Goal: Information Seeking & Learning: Find contact information

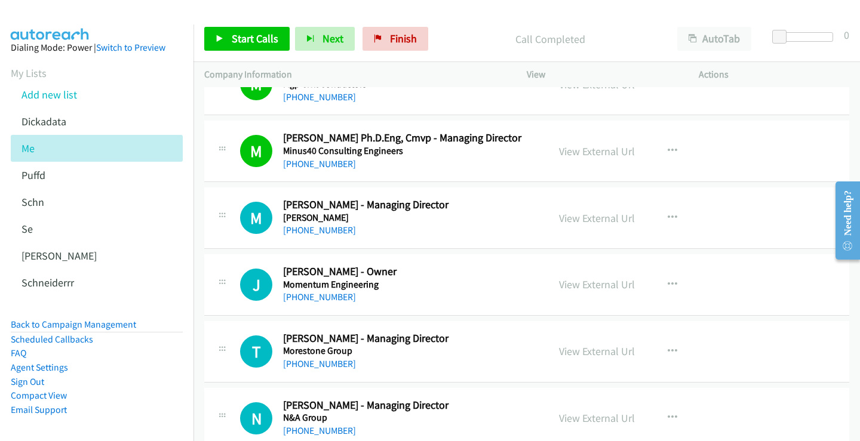
scroll to position [5734, 0]
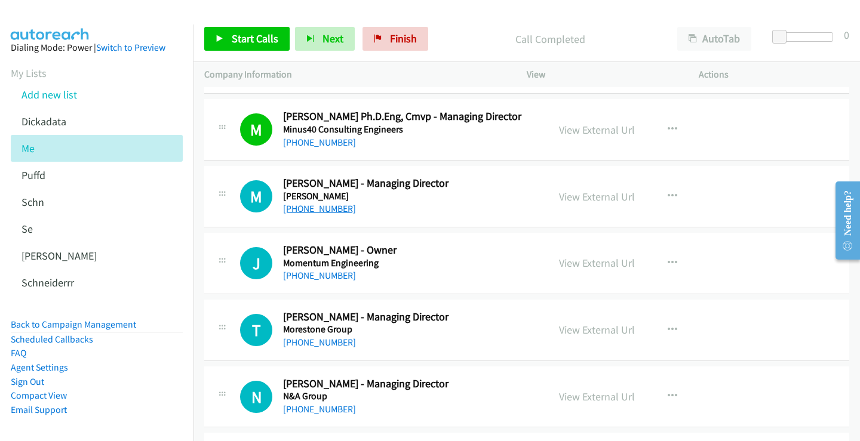
click at [326, 210] on link "[PHONE_NUMBER]" at bounding box center [319, 208] width 73 height 11
click at [573, 197] on link "View External Url" at bounding box center [597, 197] width 76 height 14
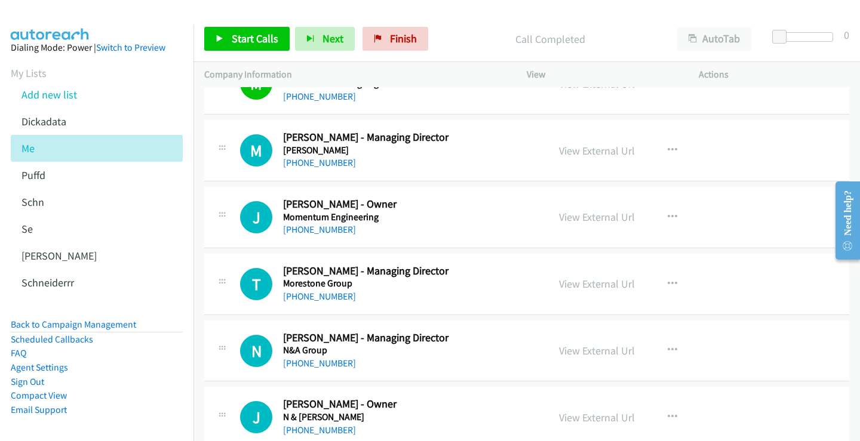
scroll to position [5794, 0]
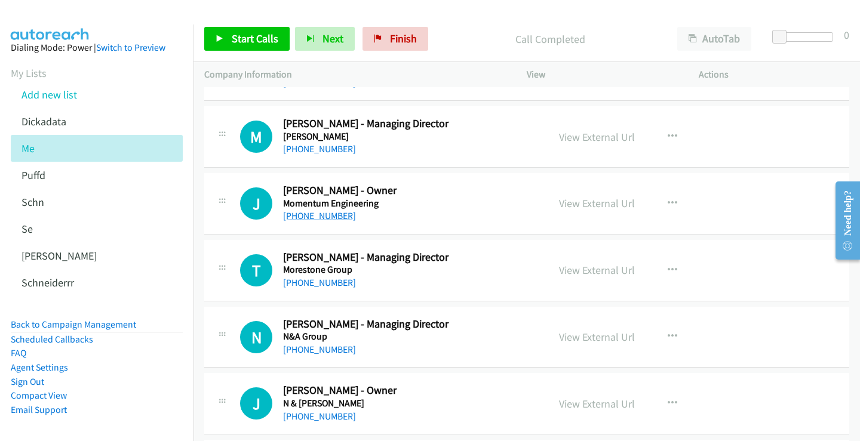
click at [337, 213] on link "[PHONE_NUMBER]" at bounding box center [319, 215] width 73 height 11
drag, startPoint x: 606, startPoint y: 210, endPoint x: 480, endPoint y: 209, distance: 126.0
click at [582, 202] on link "View External Url" at bounding box center [597, 204] width 76 height 14
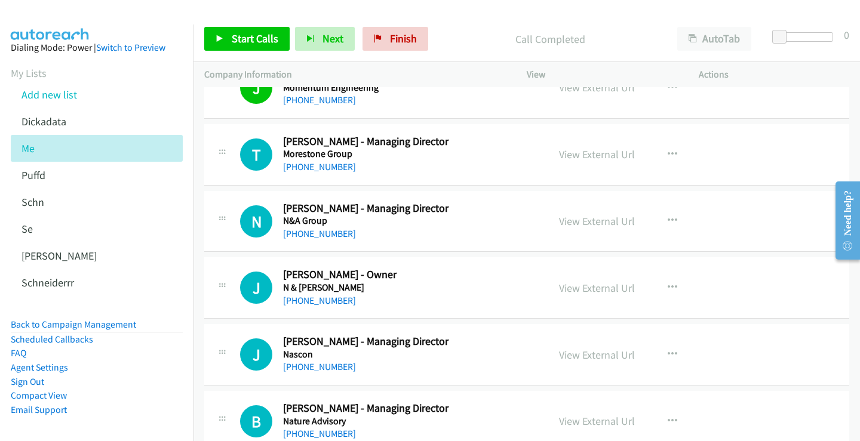
scroll to position [5914, 0]
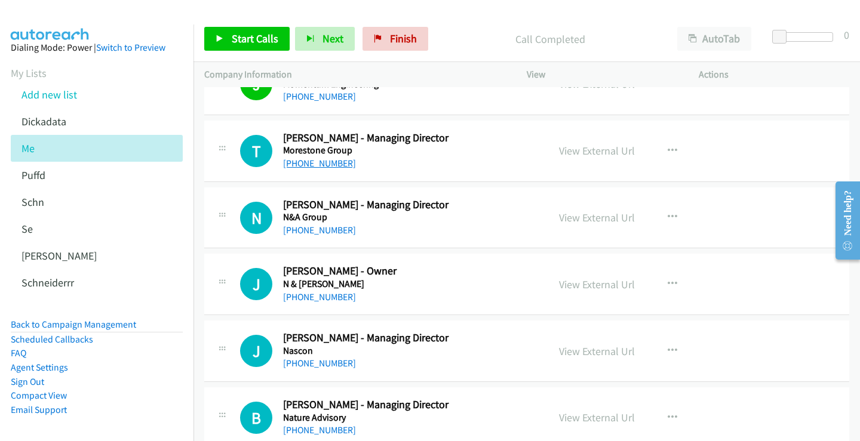
click at [312, 164] on link "[PHONE_NUMBER]" at bounding box center [319, 163] width 73 height 11
click at [600, 153] on link "View External Url" at bounding box center [597, 151] width 76 height 14
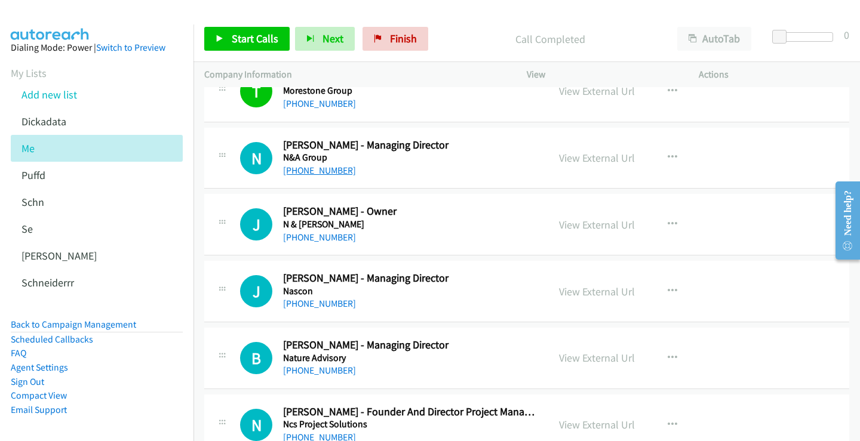
click at [323, 171] on link "[PHONE_NUMBER]" at bounding box center [319, 170] width 73 height 11
click at [588, 161] on link "View External Url" at bounding box center [597, 158] width 76 height 14
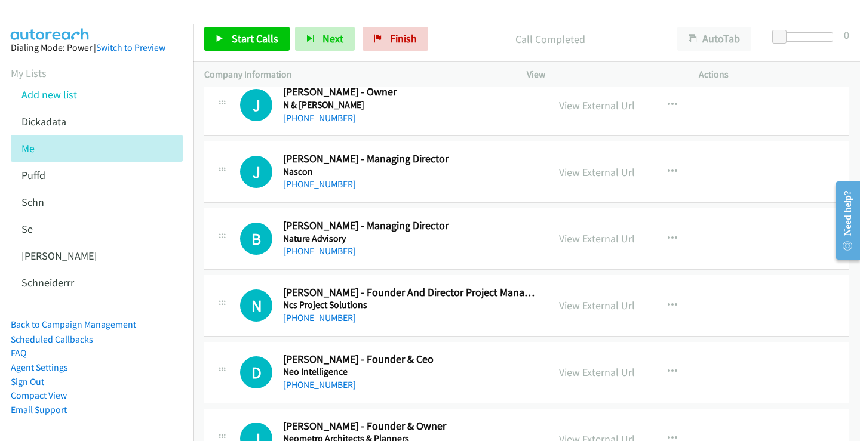
click at [318, 119] on link "[PHONE_NUMBER]" at bounding box center [319, 117] width 73 height 11
click at [609, 106] on link "View External Url" at bounding box center [597, 106] width 76 height 14
click at [319, 183] on link "[PHONE_NUMBER]" at bounding box center [319, 184] width 73 height 11
click at [604, 170] on link "View External Url" at bounding box center [597, 172] width 76 height 14
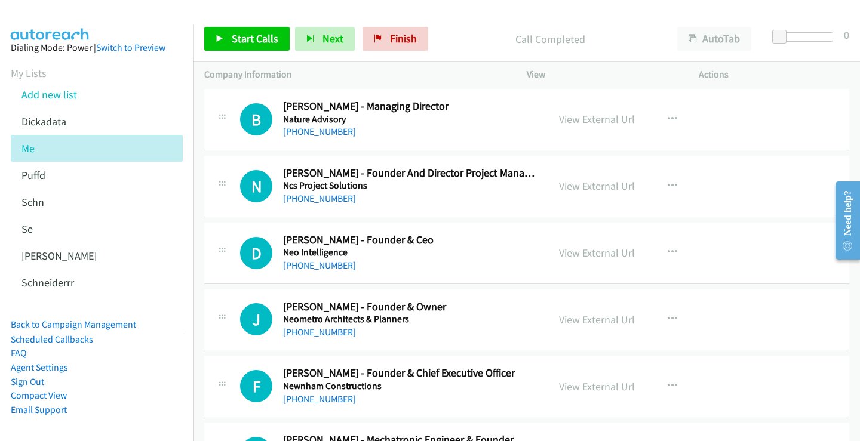
scroll to position [6153, 0]
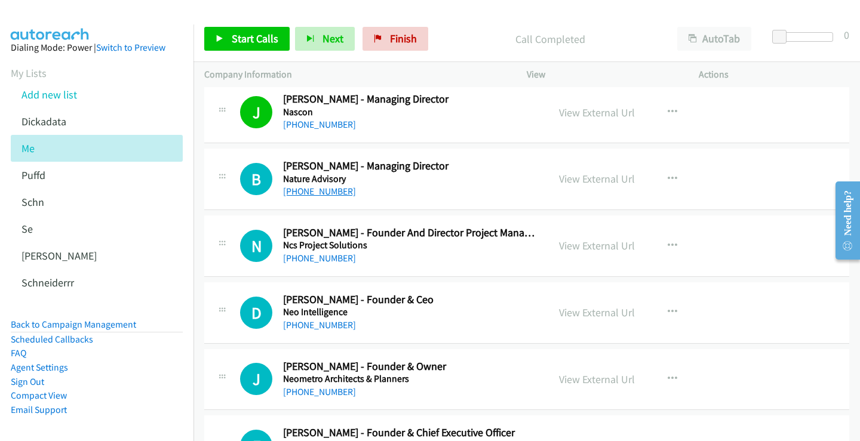
click at [327, 189] on link "[PHONE_NUMBER]" at bounding box center [319, 191] width 73 height 11
click at [596, 176] on link "View External Url" at bounding box center [597, 179] width 76 height 14
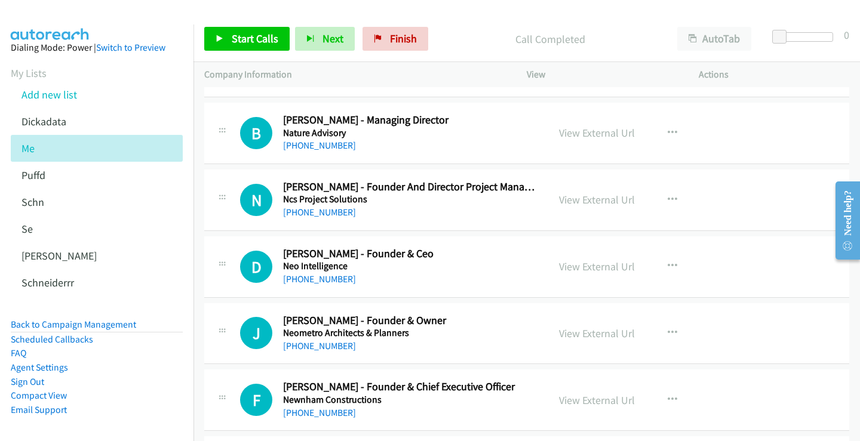
scroll to position [6212, 0]
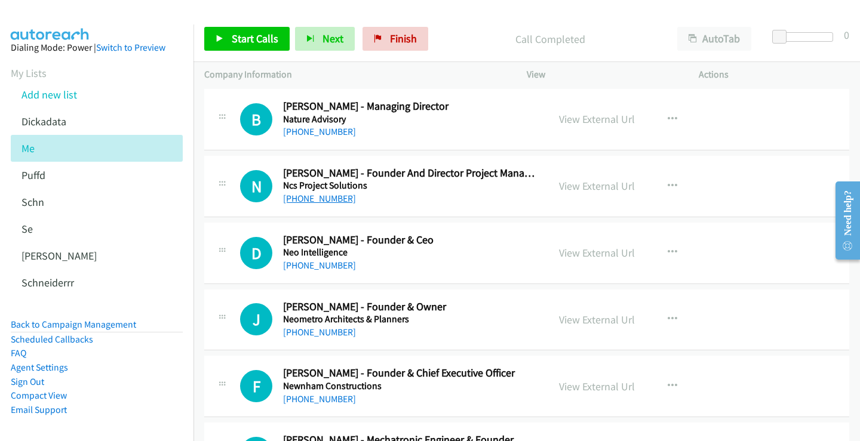
click at [329, 201] on link "[PHONE_NUMBER]" at bounding box center [319, 198] width 73 height 11
click at [599, 188] on link "View External Url" at bounding box center [597, 186] width 76 height 14
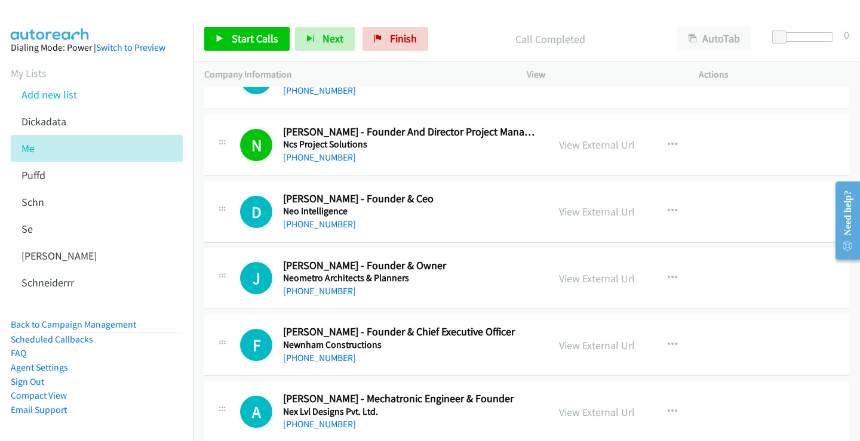
scroll to position [6272, 0]
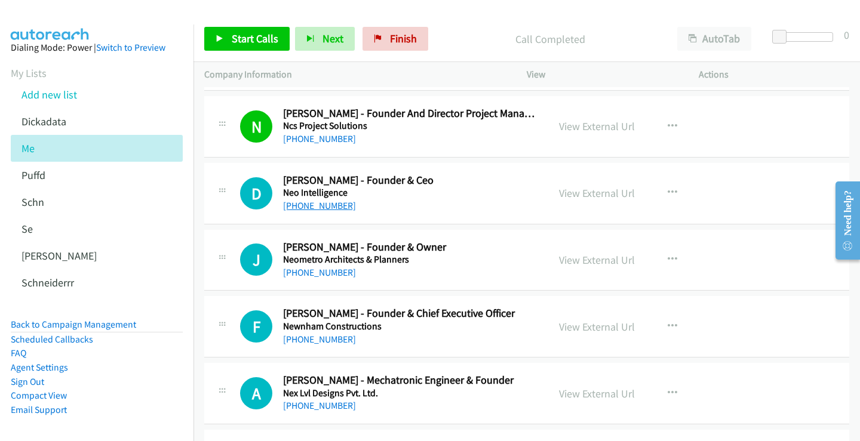
click at [337, 204] on link "[PHONE_NUMBER]" at bounding box center [319, 205] width 73 height 11
click at [581, 191] on link "View External Url" at bounding box center [597, 193] width 76 height 14
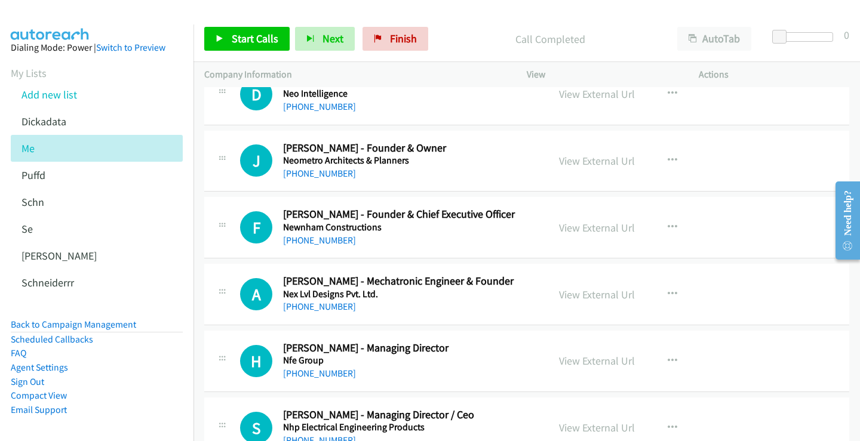
scroll to position [6391, 0]
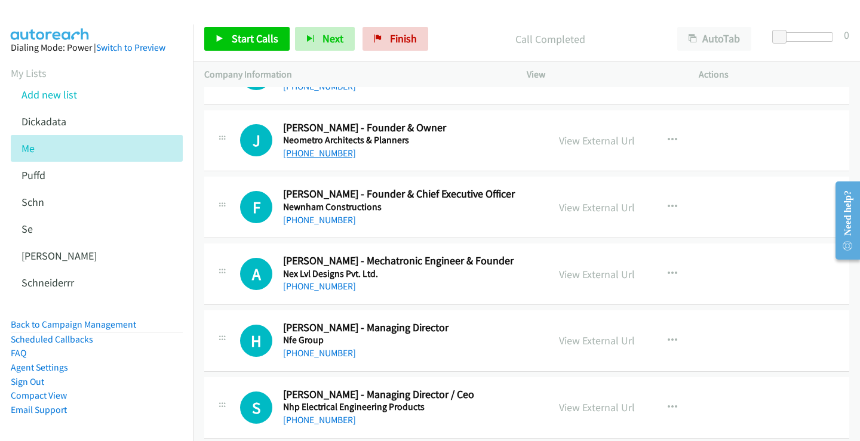
click at [329, 152] on link "[PHONE_NUMBER]" at bounding box center [319, 153] width 73 height 11
click at [590, 140] on link "View External Url" at bounding box center [597, 141] width 76 height 14
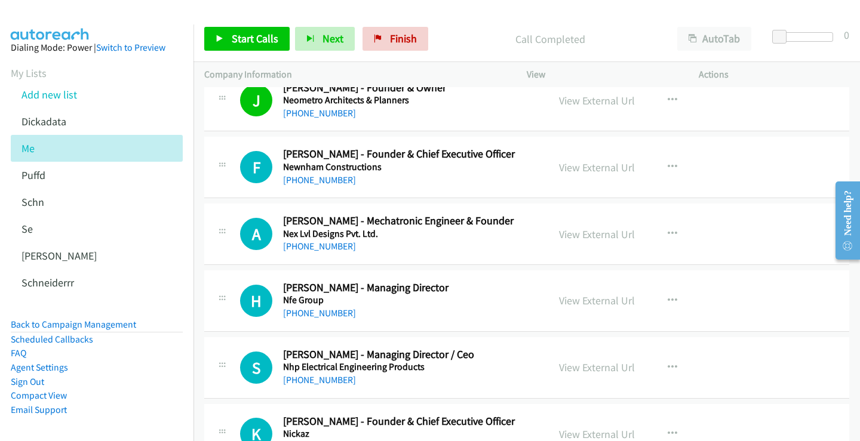
scroll to position [6451, 0]
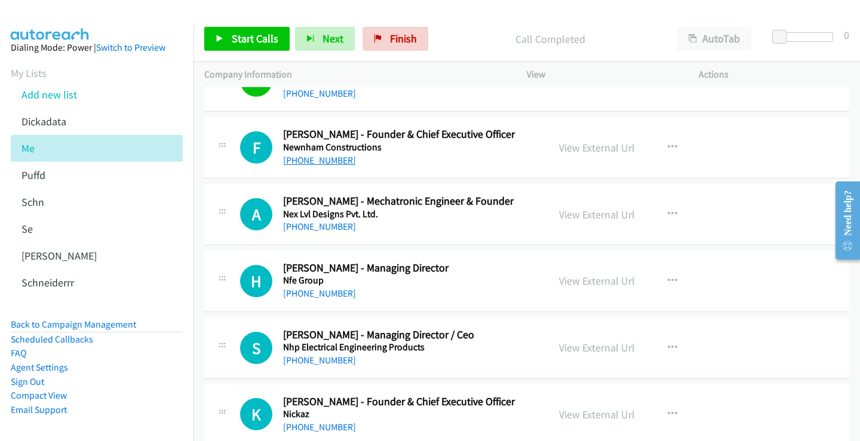
click at [303, 164] on link "[PHONE_NUMBER]" at bounding box center [319, 160] width 73 height 11
click at [590, 147] on link "View External Url" at bounding box center [597, 148] width 76 height 14
click at [602, 143] on link "View External Url" at bounding box center [597, 148] width 76 height 14
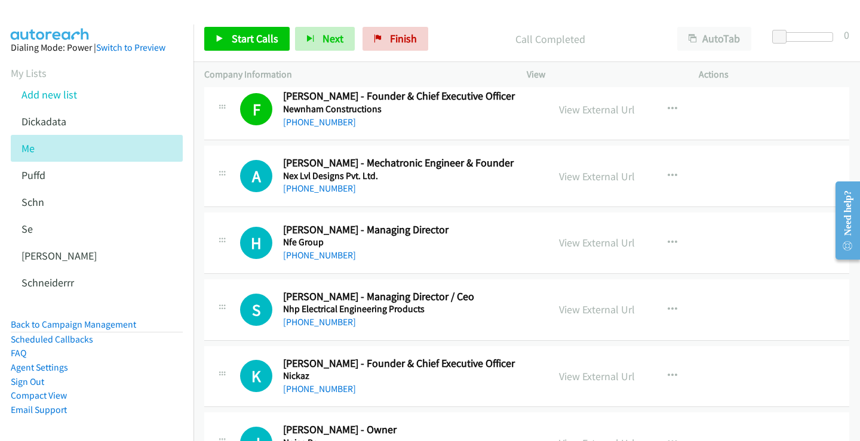
scroll to position [6511, 0]
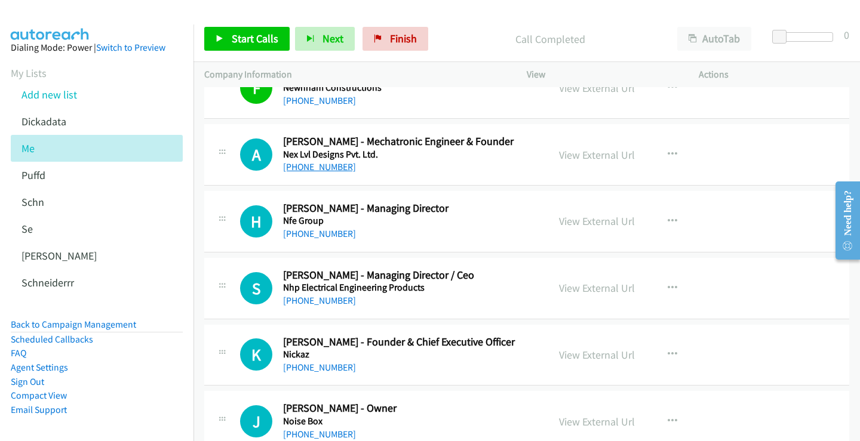
click at [328, 165] on link "[PHONE_NUMBER]" at bounding box center [319, 166] width 73 height 11
click at [596, 154] on link "View External Url" at bounding box center [597, 155] width 76 height 14
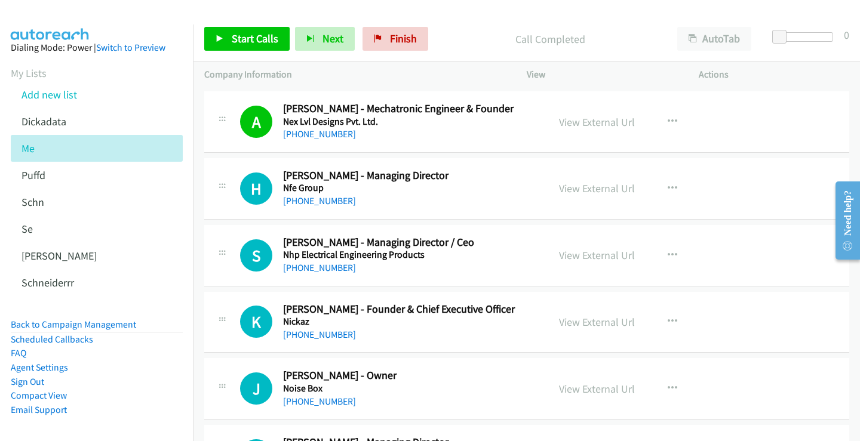
scroll to position [6571, 0]
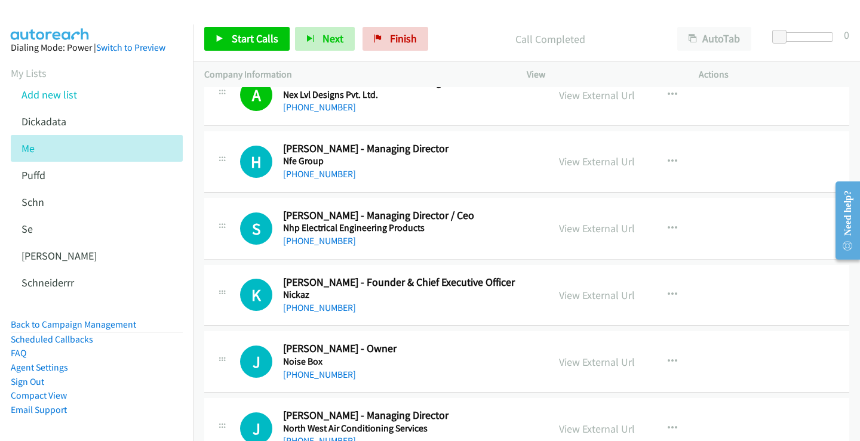
drag, startPoint x: 312, startPoint y: 174, endPoint x: 421, endPoint y: 182, distance: 109.0
click at [321, 174] on link "[PHONE_NUMBER]" at bounding box center [319, 173] width 73 height 11
click at [581, 162] on link "View External Url" at bounding box center [597, 162] width 76 height 14
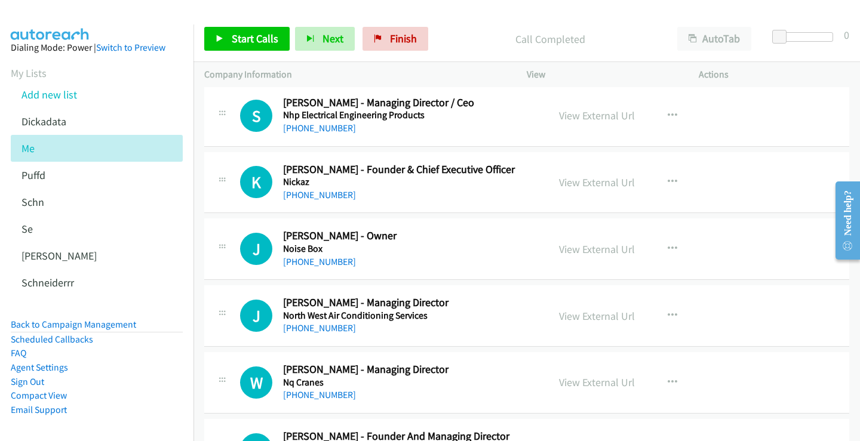
scroll to position [6690, 0]
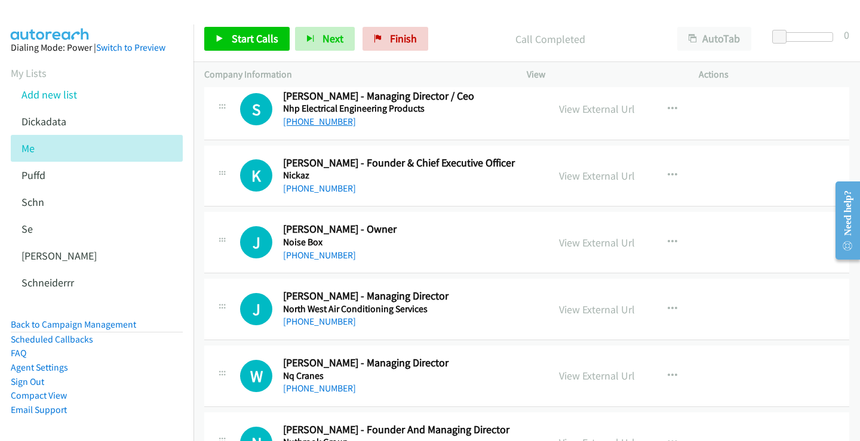
click at [320, 123] on link "[PHONE_NUMBER]" at bounding box center [319, 121] width 73 height 11
click at [575, 108] on link "View External Url" at bounding box center [597, 109] width 76 height 14
click at [322, 189] on link "[PHONE_NUMBER]" at bounding box center [319, 188] width 73 height 11
click at [569, 174] on link "View External Url" at bounding box center [597, 176] width 76 height 14
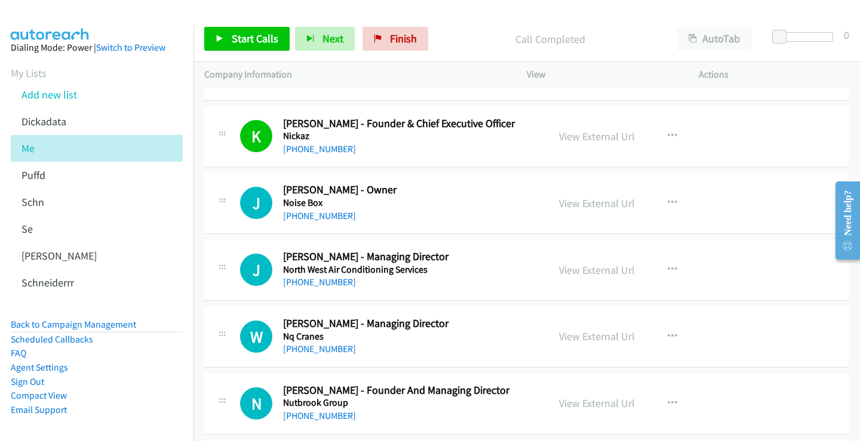
scroll to position [6750, 0]
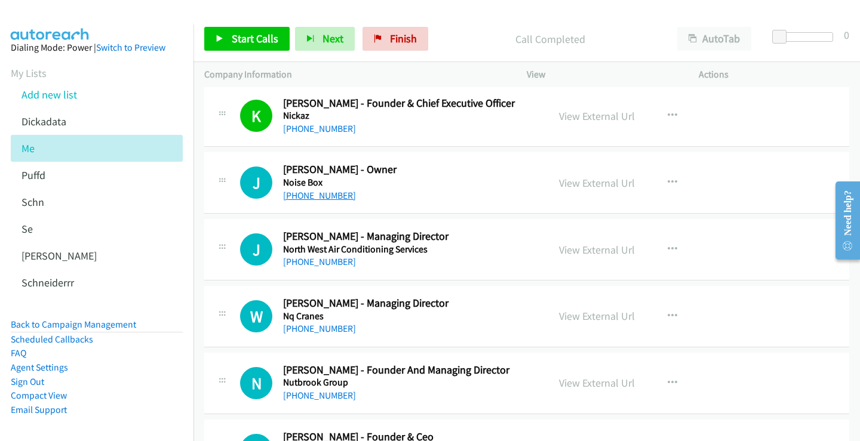
click at [317, 194] on link "[PHONE_NUMBER]" at bounding box center [319, 195] width 73 height 11
click at [610, 182] on link "View External Url" at bounding box center [597, 183] width 76 height 14
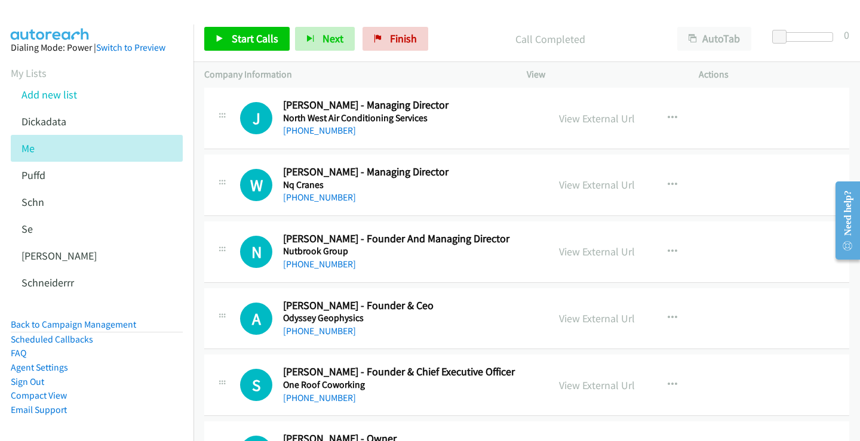
scroll to position [6869, 0]
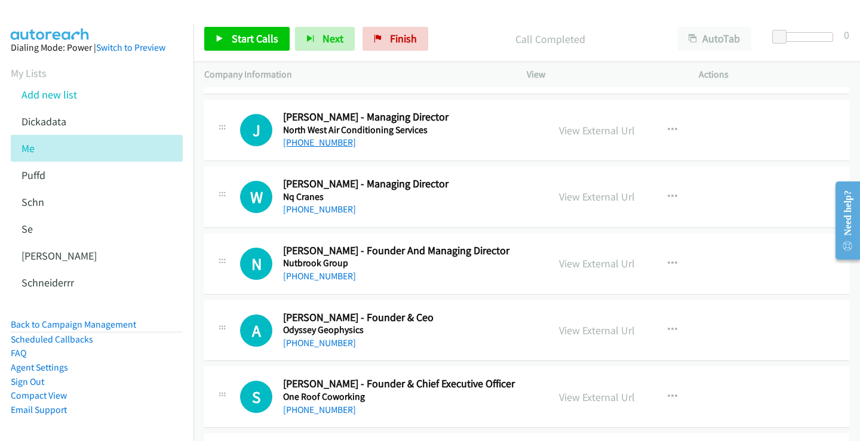
click at [326, 145] on link "[PHONE_NUMBER]" at bounding box center [319, 142] width 73 height 11
click at [594, 125] on link "View External Url" at bounding box center [597, 131] width 76 height 14
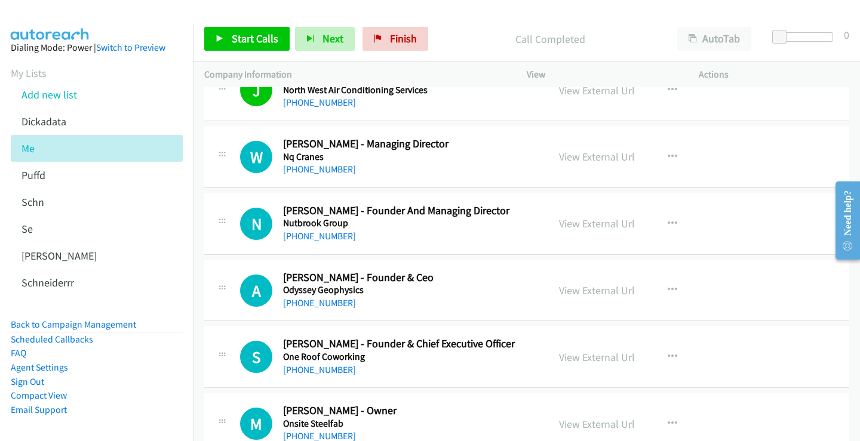
scroll to position [6929, 0]
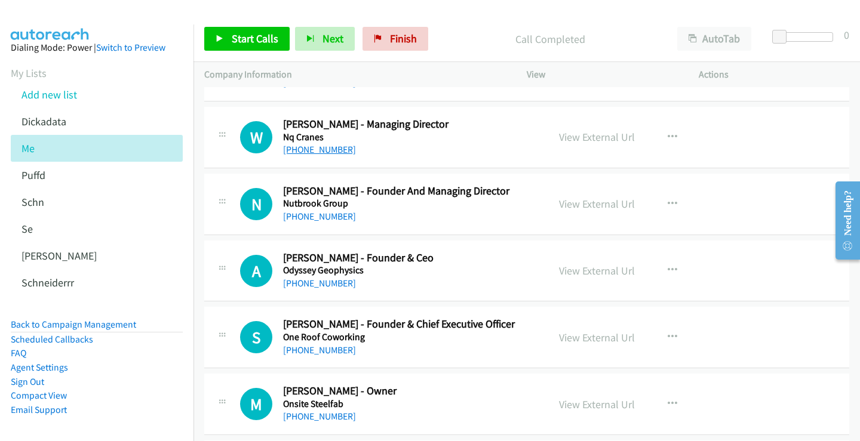
click at [318, 147] on link "[PHONE_NUMBER]" at bounding box center [319, 149] width 73 height 11
drag, startPoint x: 327, startPoint y: 131, endPoint x: 475, endPoint y: 16, distance: 186.9
click at [475, 16] on div "Start Calls Pause Next Finish Call Completed AutoTab AutoTab 0" at bounding box center [527, 39] width 667 height 46
click at [591, 134] on link "View External Url" at bounding box center [597, 137] width 76 height 14
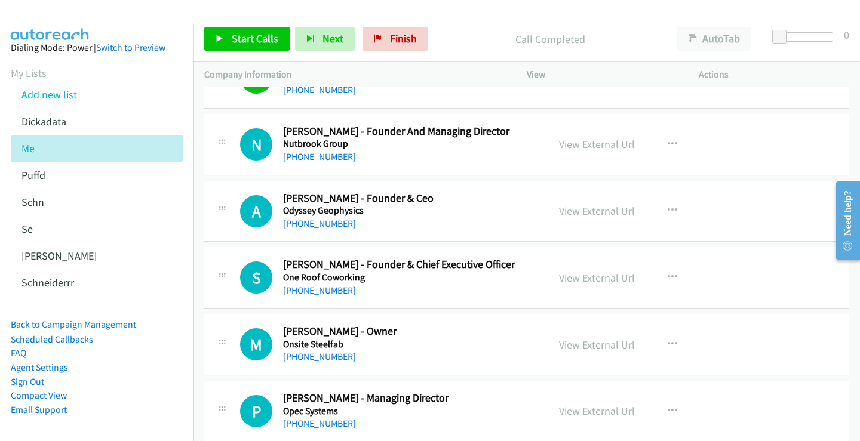
click at [318, 157] on link "[PHONE_NUMBER]" at bounding box center [319, 156] width 73 height 11
click at [585, 143] on link "View External Url" at bounding box center [597, 144] width 76 height 14
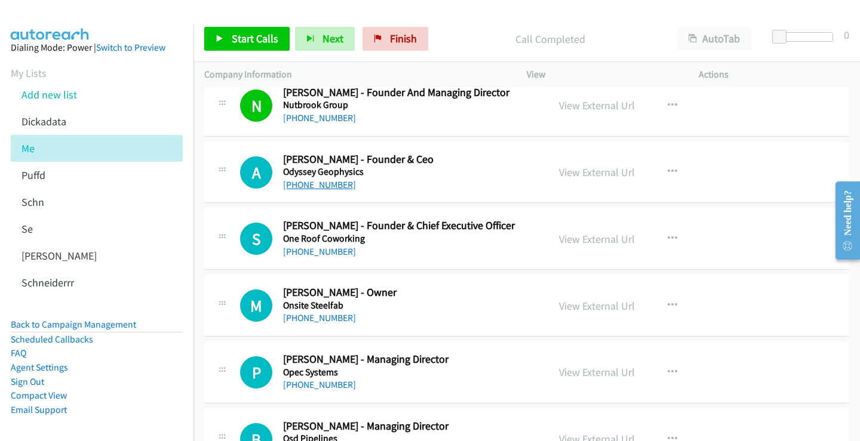
scroll to position [7049, 0]
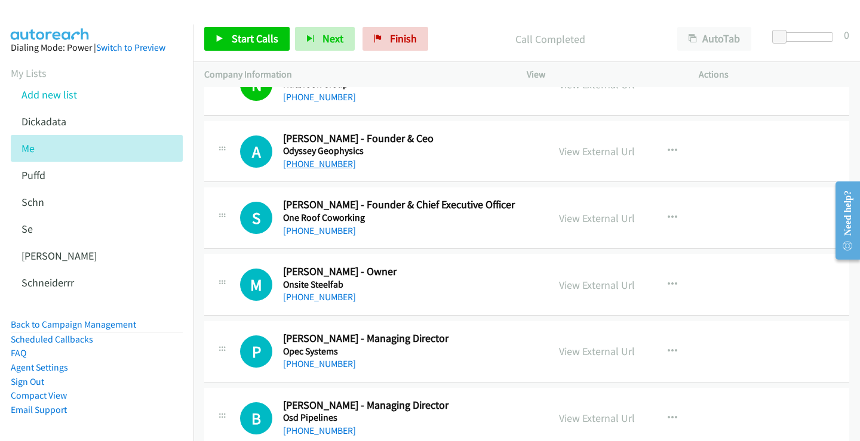
click at [316, 165] on link "[PHONE_NUMBER]" at bounding box center [319, 163] width 73 height 11
click at [570, 149] on link "View External Url" at bounding box center [597, 152] width 76 height 14
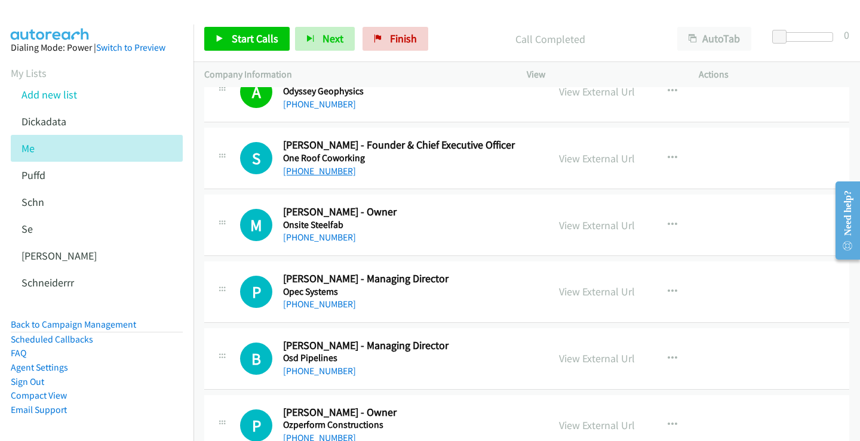
click at [313, 171] on link "[PHONE_NUMBER]" at bounding box center [319, 170] width 73 height 11
click at [606, 158] on link "View External Url" at bounding box center [597, 159] width 76 height 14
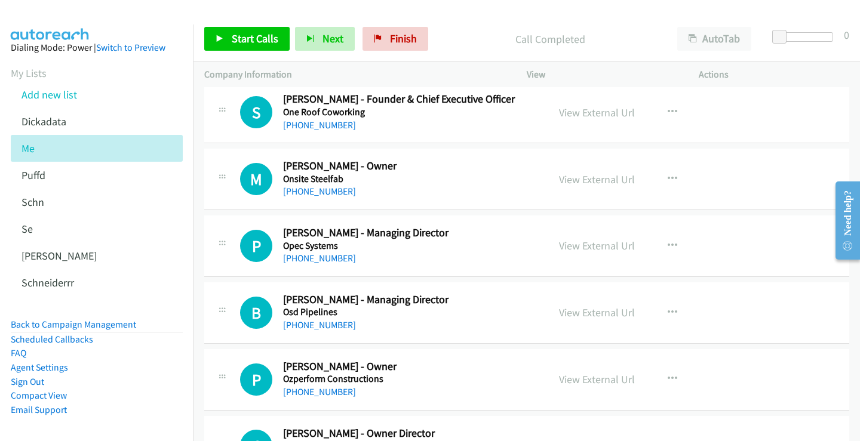
scroll to position [7168, 0]
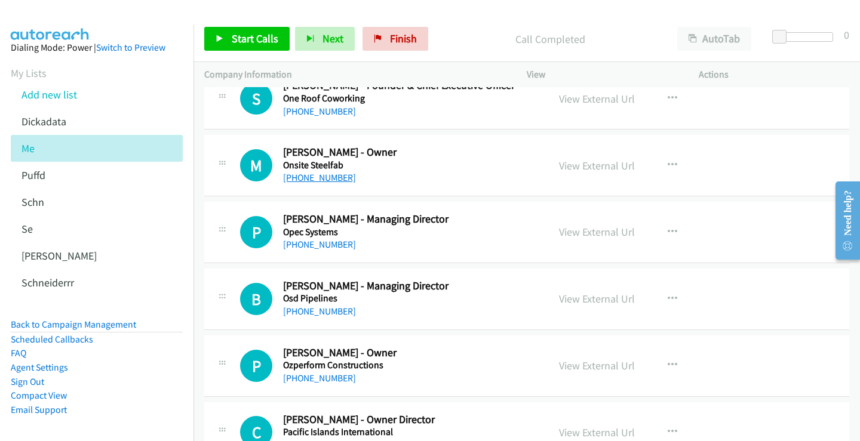
click at [320, 177] on link "[PHONE_NUMBER]" at bounding box center [319, 177] width 73 height 11
click at [580, 168] on link "View External Url" at bounding box center [597, 166] width 76 height 14
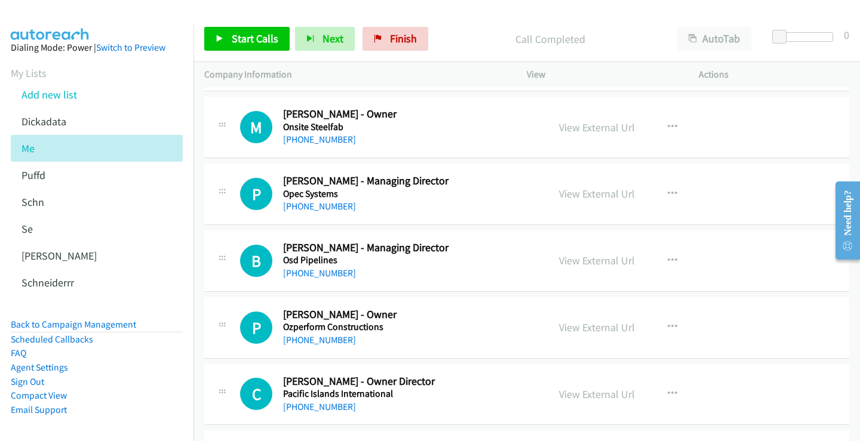
scroll to position [7228, 0]
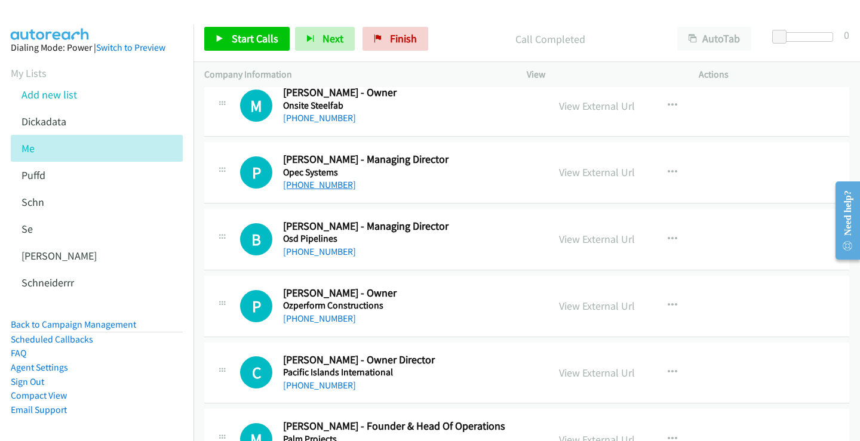
click at [320, 185] on link "[PHONE_NUMBER]" at bounding box center [319, 184] width 73 height 11
click at [584, 174] on link "View External Url" at bounding box center [597, 172] width 76 height 14
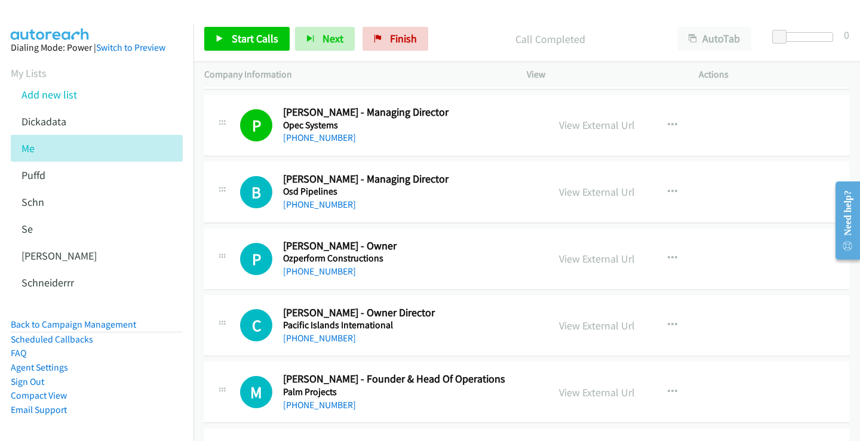
scroll to position [7287, 0]
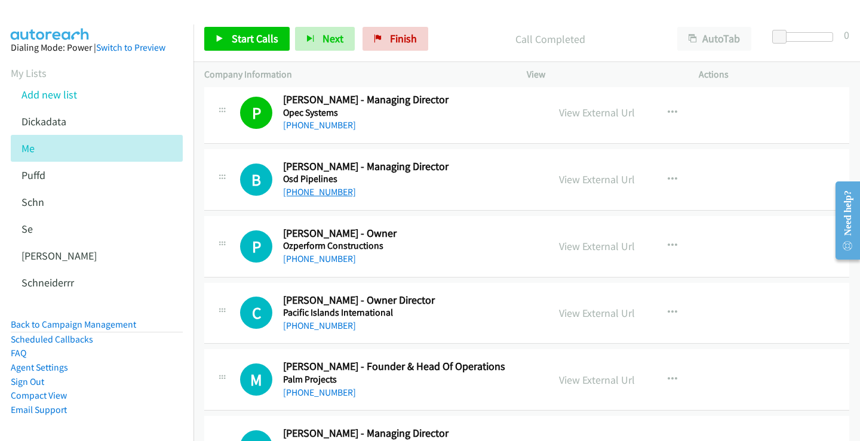
click at [335, 188] on link "[PHONE_NUMBER]" at bounding box center [319, 191] width 73 height 11
click at [587, 113] on link "View External Url" at bounding box center [597, 113] width 76 height 14
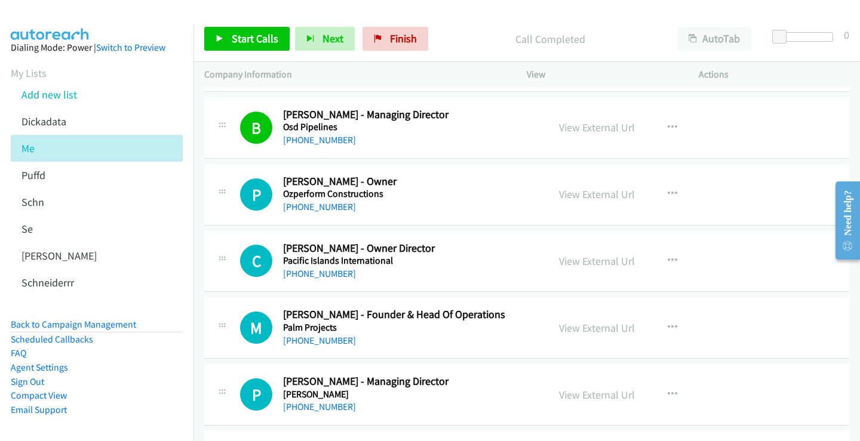
scroll to position [7407, 0]
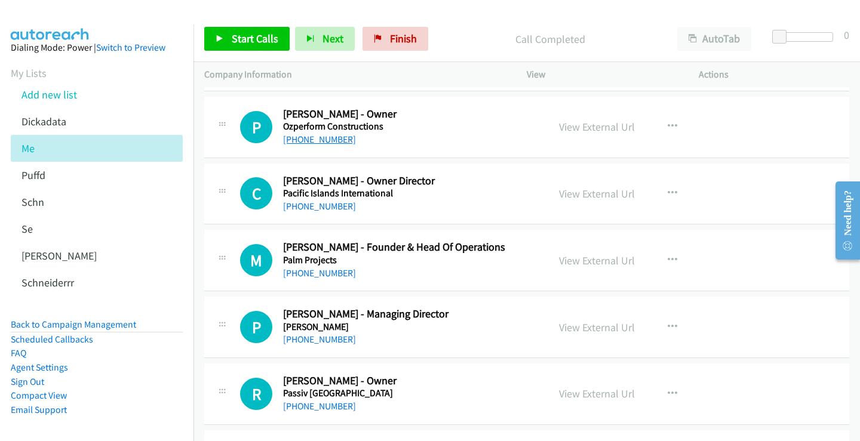
click at [322, 139] on link "[PHONE_NUMBER]" at bounding box center [319, 139] width 73 height 11
click at [589, 127] on link "View External Url" at bounding box center [597, 127] width 76 height 14
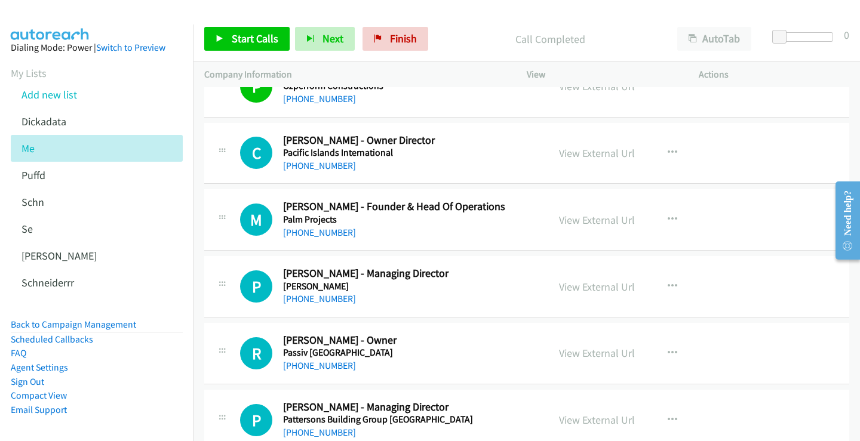
scroll to position [7467, 0]
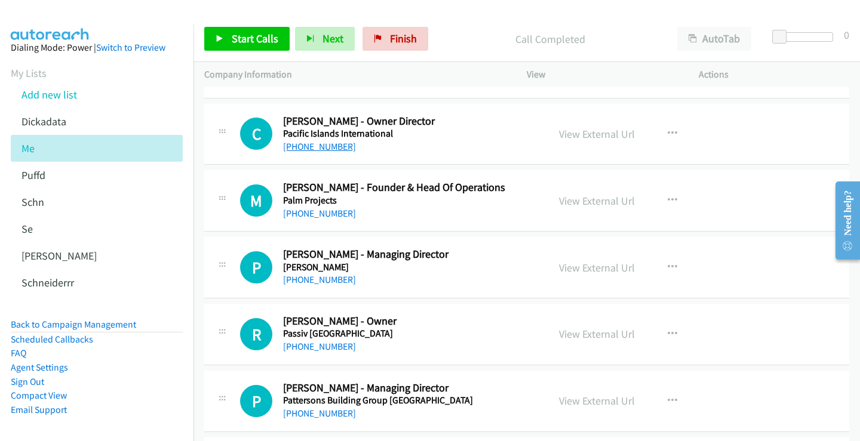
click at [323, 145] on link "[PHONE_NUMBER]" at bounding box center [319, 146] width 73 height 11
click at [578, 135] on link "View External Url" at bounding box center [597, 134] width 76 height 14
click at [317, 209] on link "[PHONE_NUMBER]" at bounding box center [319, 213] width 73 height 11
click at [610, 204] on link "View External Url" at bounding box center [597, 201] width 76 height 14
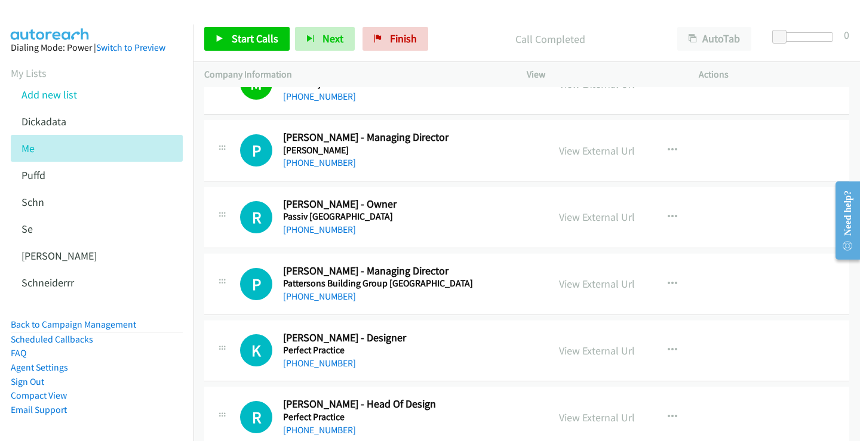
scroll to position [7586, 0]
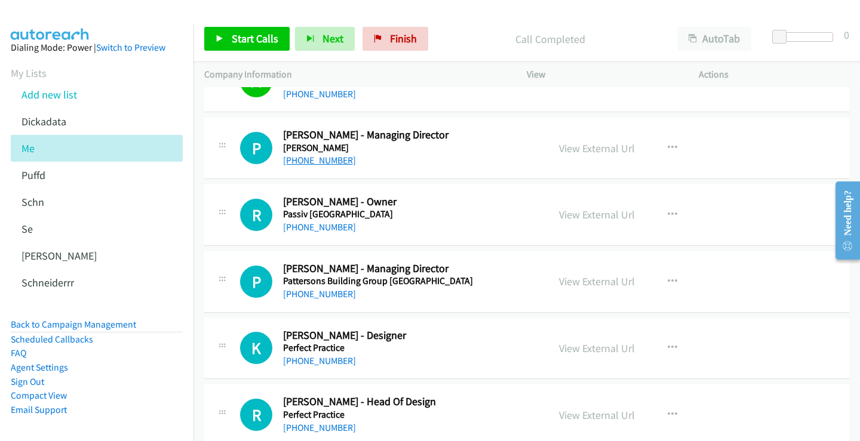
click at [318, 163] on link "[PHONE_NUMBER]" at bounding box center [319, 160] width 73 height 11
click at [600, 146] on link "View External Url" at bounding box center [597, 149] width 76 height 14
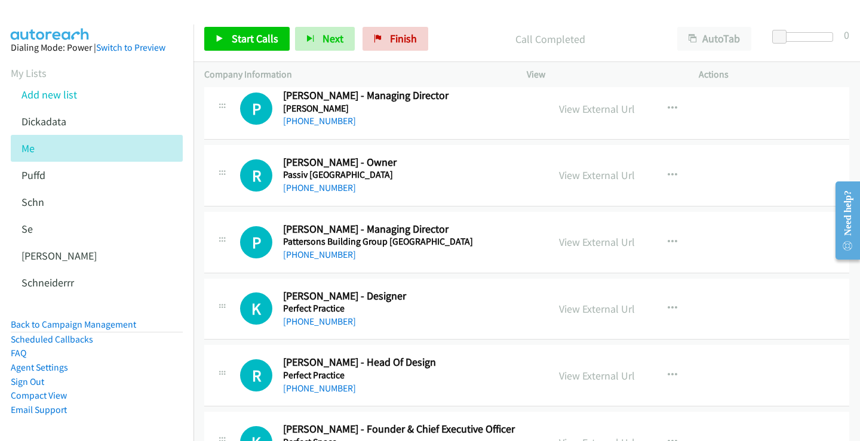
scroll to position [7646, 0]
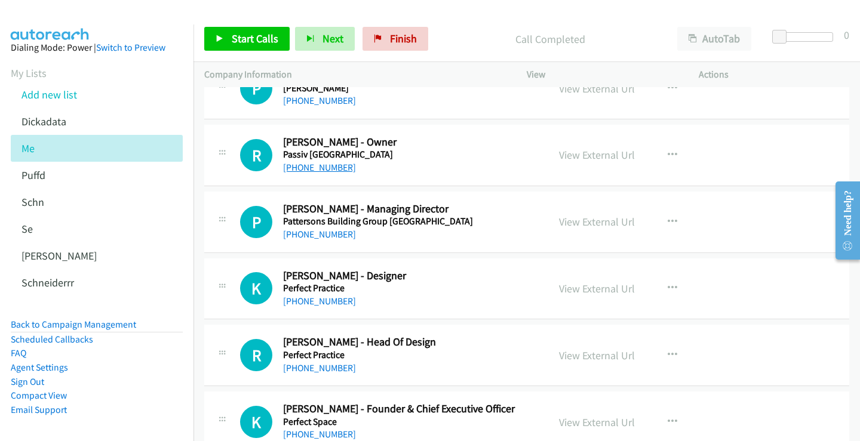
click at [320, 170] on link "[PHONE_NUMBER]" at bounding box center [319, 167] width 73 height 11
click at [611, 153] on link "View External Url" at bounding box center [597, 155] width 76 height 14
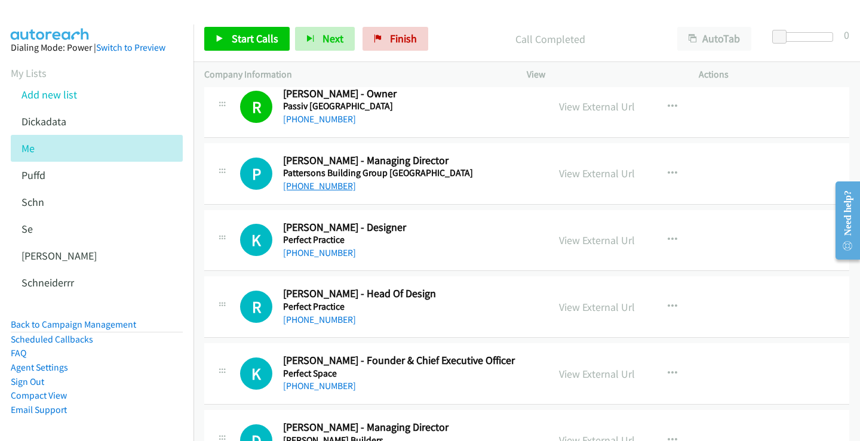
scroll to position [7706, 0]
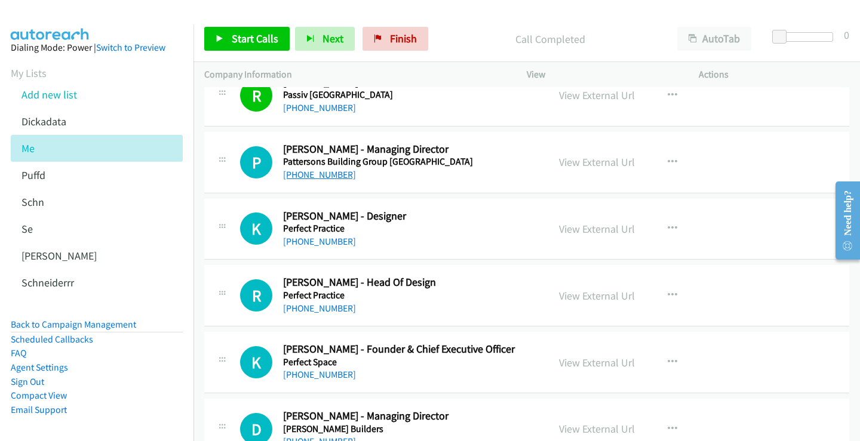
click at [321, 177] on link "[PHONE_NUMBER]" at bounding box center [319, 174] width 73 height 11
click at [607, 163] on link "View External Url" at bounding box center [597, 162] width 76 height 14
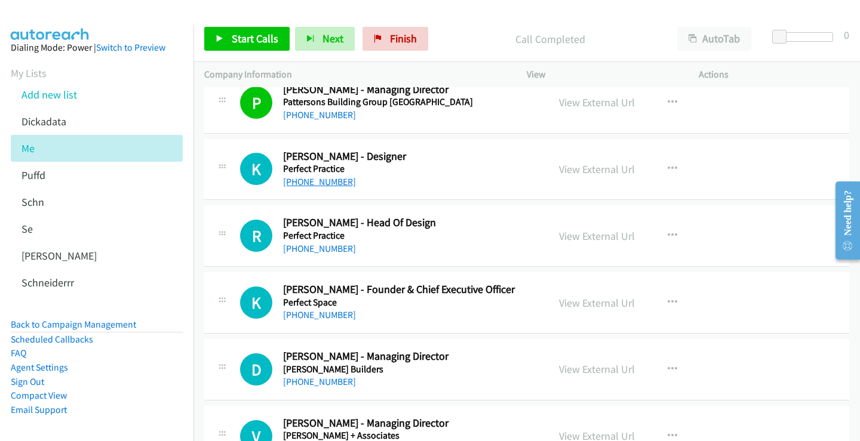
click at [326, 181] on link "[PHONE_NUMBER]" at bounding box center [319, 181] width 73 height 11
click at [607, 170] on link "View External Url" at bounding box center [597, 169] width 76 height 14
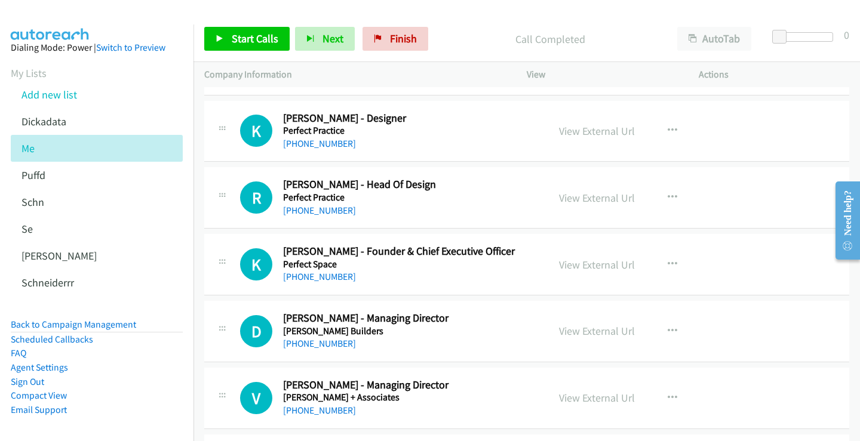
scroll to position [7825, 0]
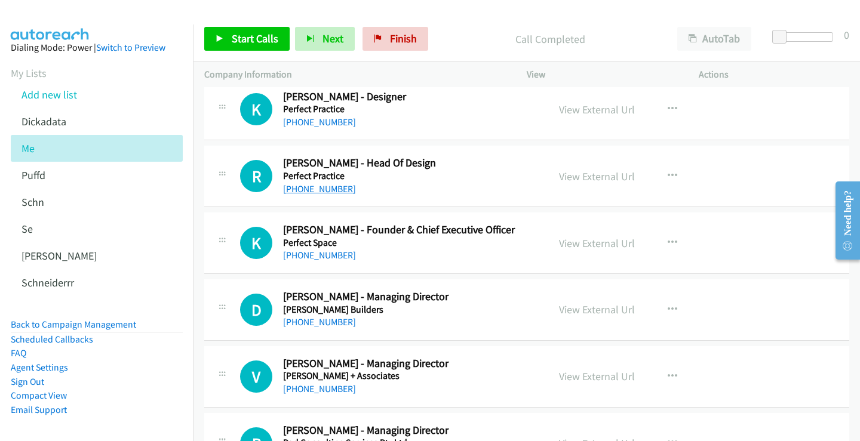
click at [321, 188] on link "[PHONE_NUMBER]" at bounding box center [319, 188] width 73 height 11
click at [594, 179] on link "View External Url" at bounding box center [597, 177] width 76 height 14
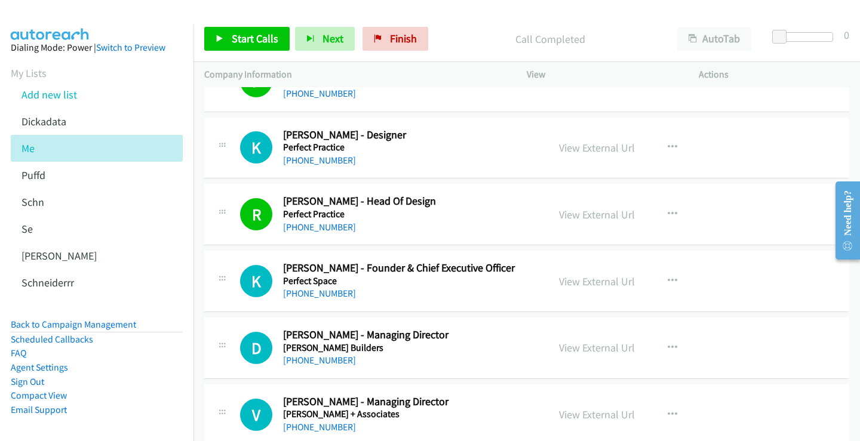
scroll to position [7765, 0]
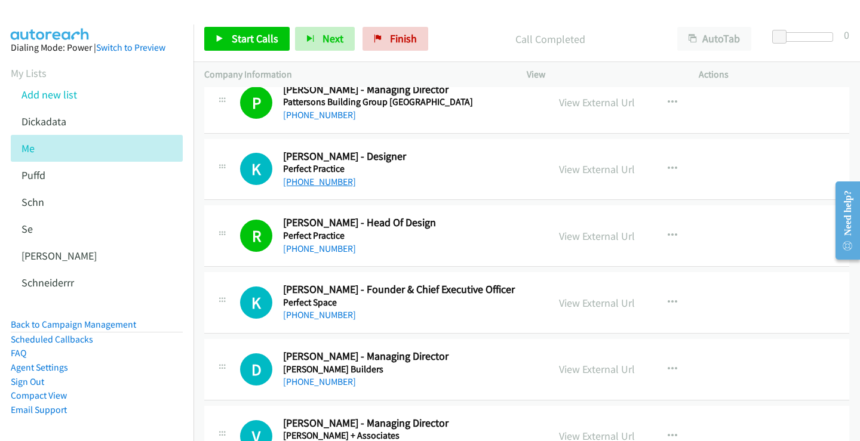
click at [325, 182] on link "[PHONE_NUMBER]" at bounding box center [319, 181] width 73 height 11
click at [584, 169] on link "View External Url" at bounding box center [597, 169] width 76 height 14
click at [609, 240] on link "View External Url" at bounding box center [597, 236] width 76 height 14
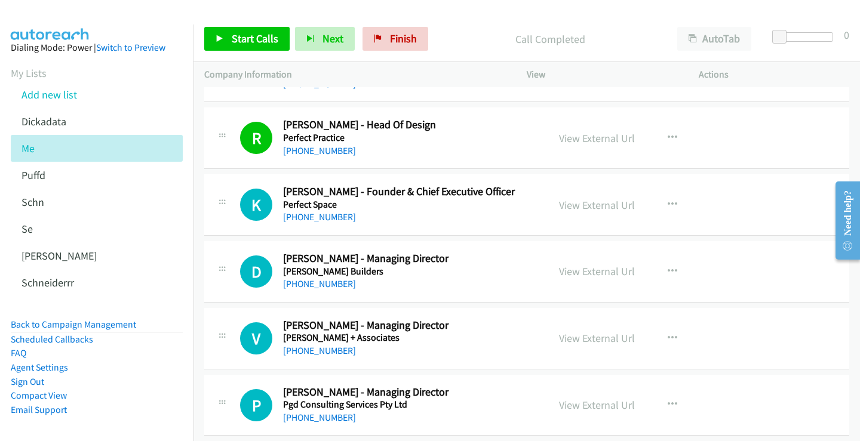
scroll to position [7885, 0]
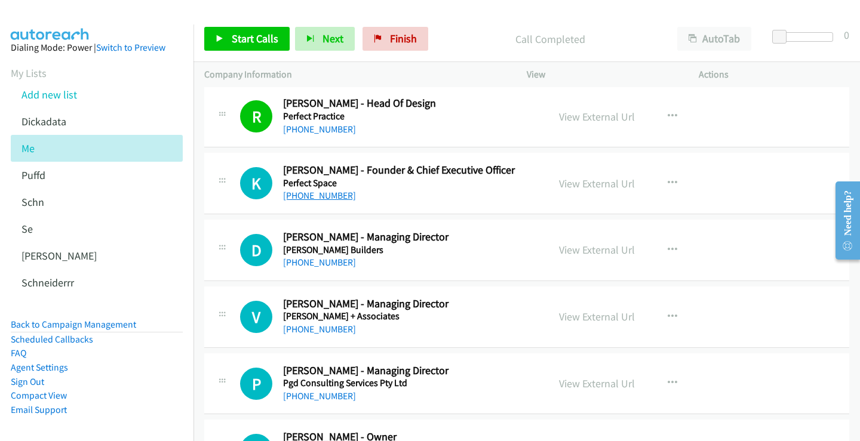
click at [332, 197] on link "[PHONE_NUMBER]" at bounding box center [319, 195] width 73 height 11
click at [562, 185] on link "View External Url" at bounding box center [597, 184] width 76 height 14
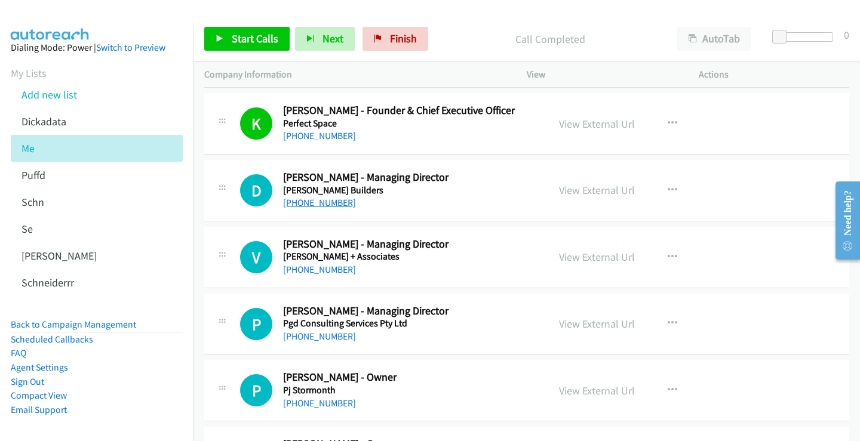
click at [325, 204] on link "[PHONE_NUMBER]" at bounding box center [319, 202] width 73 height 11
click at [602, 188] on link "View External Url" at bounding box center [597, 190] width 76 height 14
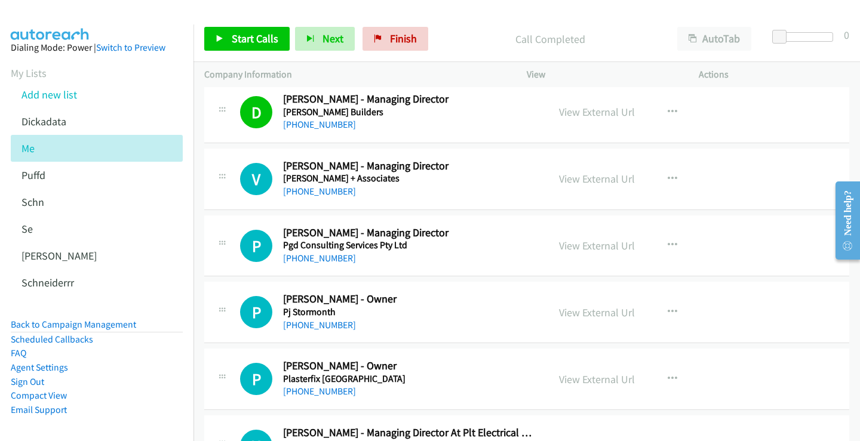
scroll to position [8004, 0]
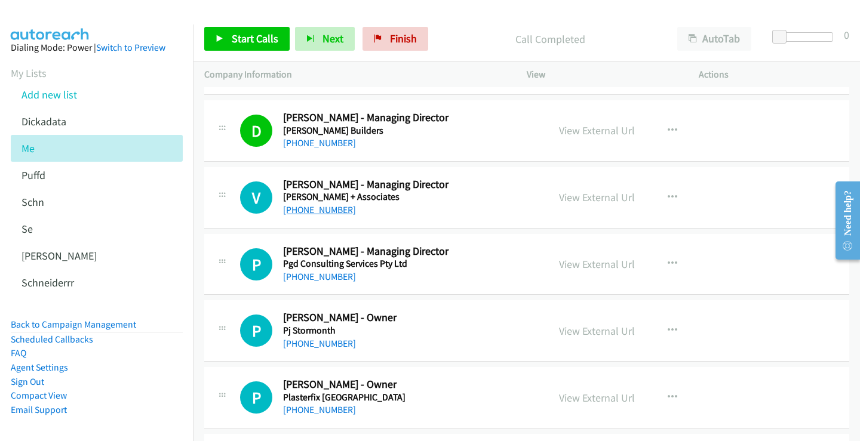
click at [330, 211] on link "[PHONE_NUMBER]" at bounding box center [319, 209] width 73 height 11
click at [579, 195] on link "View External Url" at bounding box center [597, 198] width 76 height 14
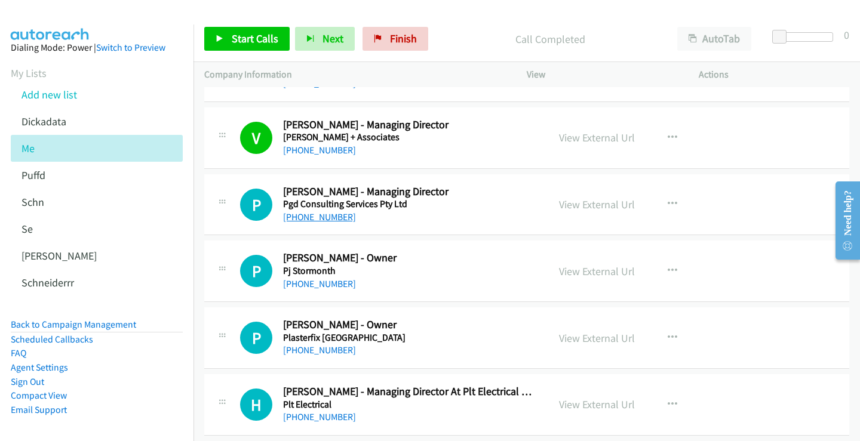
click at [327, 216] on link "[PHONE_NUMBER]" at bounding box center [319, 216] width 73 height 11
click at [593, 205] on link "View External Url" at bounding box center [597, 205] width 76 height 14
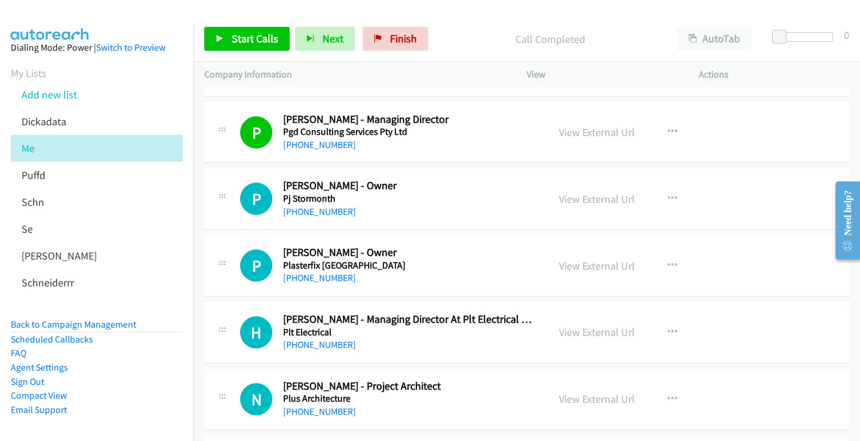
scroll to position [8183, 0]
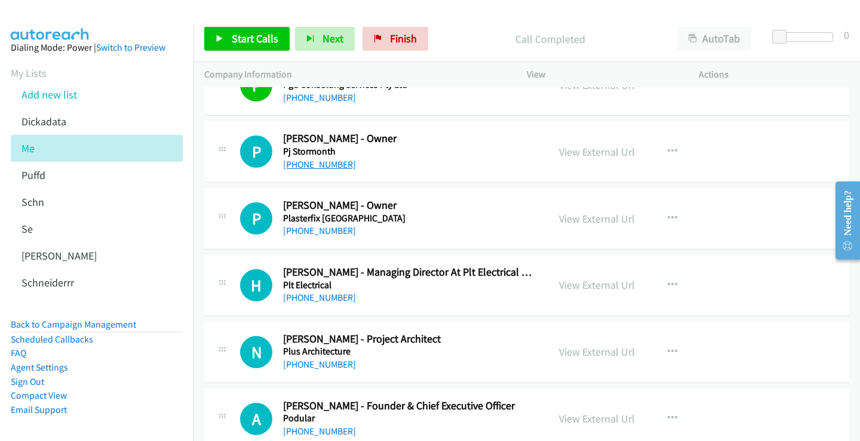
click at [320, 161] on link "[PHONE_NUMBER]" at bounding box center [319, 164] width 73 height 11
click at [599, 151] on link "View External Url" at bounding box center [597, 152] width 76 height 14
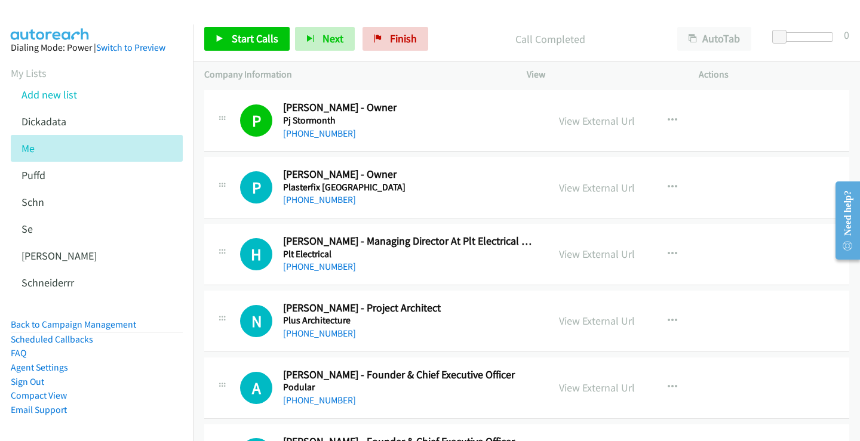
scroll to position [8243, 0]
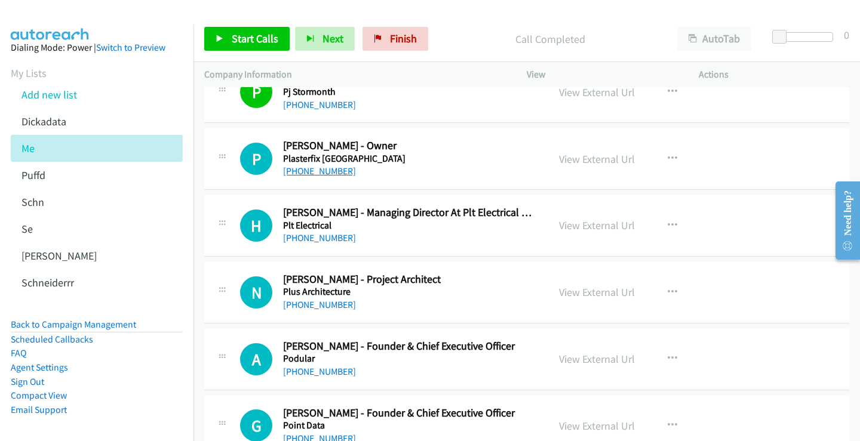
click at [330, 170] on link "[PHONE_NUMBER]" at bounding box center [319, 170] width 73 height 11
click at [613, 159] on link "View External Url" at bounding box center [597, 159] width 76 height 14
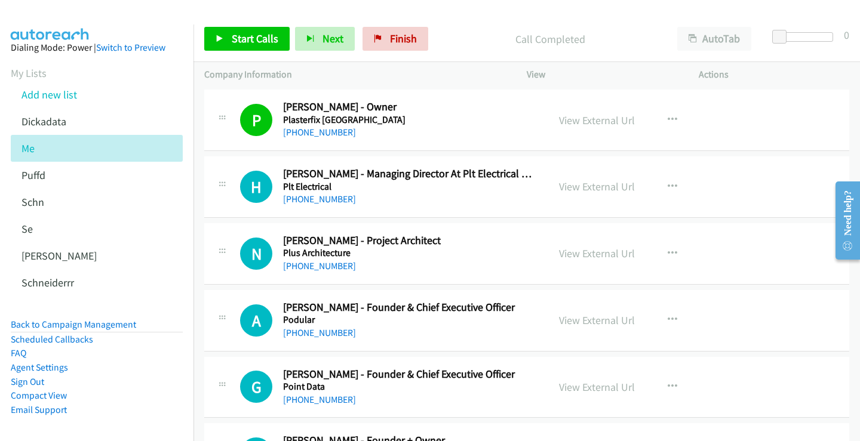
scroll to position [8303, 0]
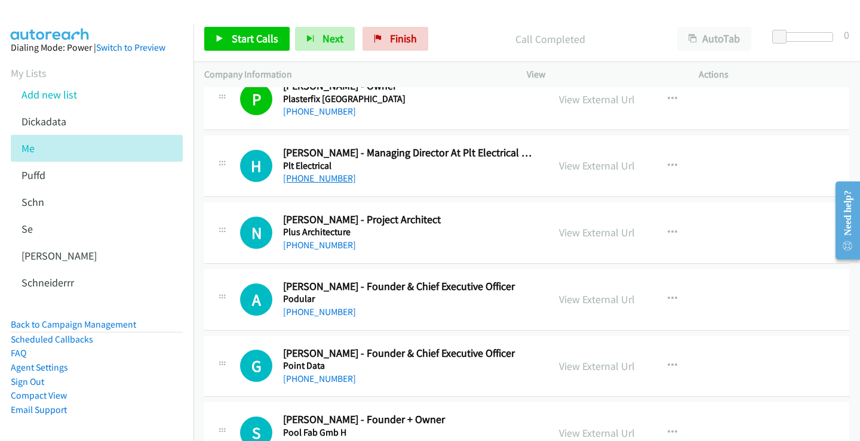
click at [327, 177] on link "[PHONE_NUMBER]" at bounding box center [319, 178] width 73 height 11
click at [587, 165] on link "View External Url" at bounding box center [597, 166] width 76 height 14
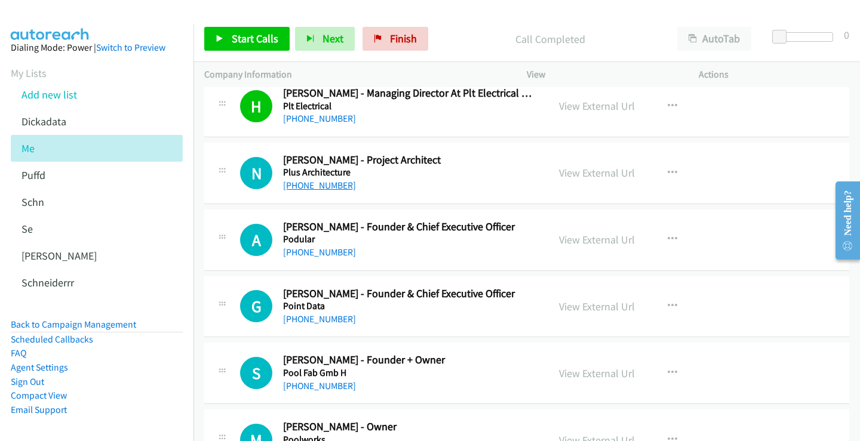
click at [329, 186] on link "[PHONE_NUMBER]" at bounding box center [319, 185] width 73 height 11
click at [600, 172] on link "View External Url" at bounding box center [597, 173] width 76 height 14
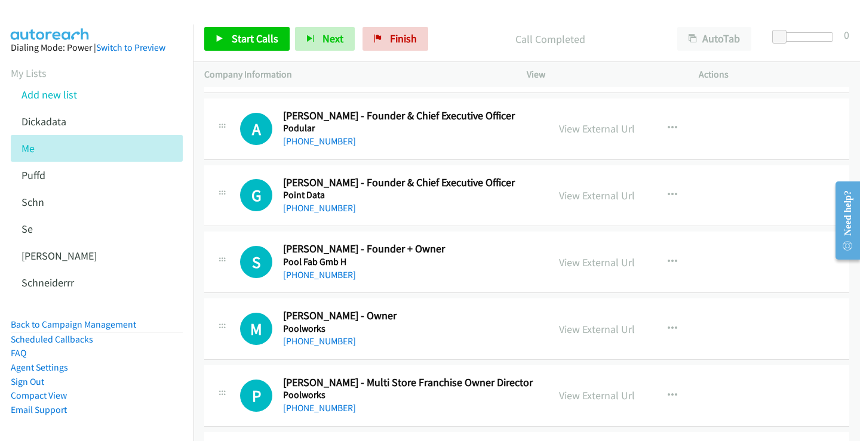
scroll to position [8482, 0]
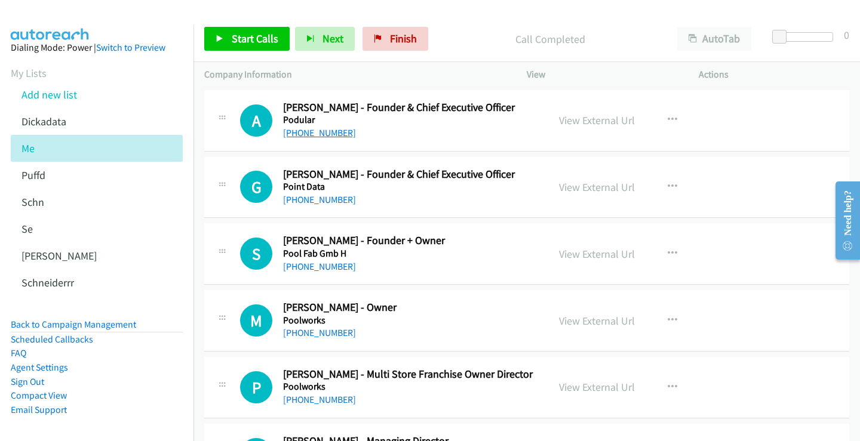
click at [327, 130] on link "[PHONE_NUMBER]" at bounding box center [319, 132] width 73 height 11
click at [587, 118] on link "View External Url" at bounding box center [597, 120] width 76 height 14
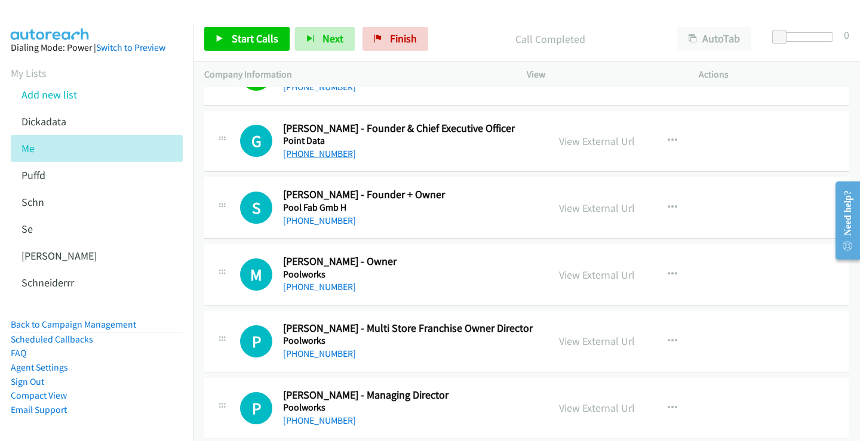
scroll to position [8542, 0]
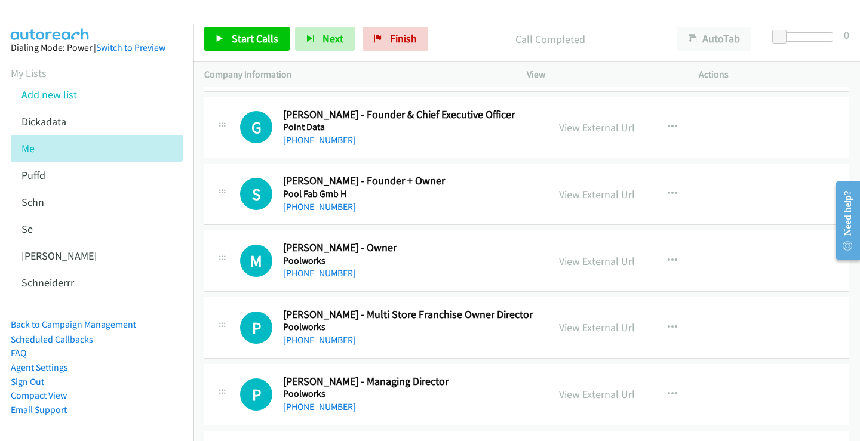
click at [332, 142] on link "[PHONE_NUMBER]" at bounding box center [319, 139] width 73 height 11
click at [596, 125] on link "View External Url" at bounding box center [597, 128] width 76 height 14
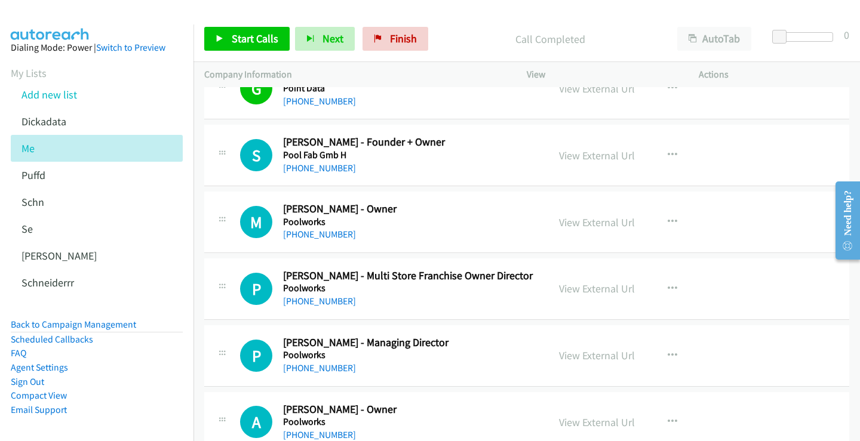
scroll to position [8602, 0]
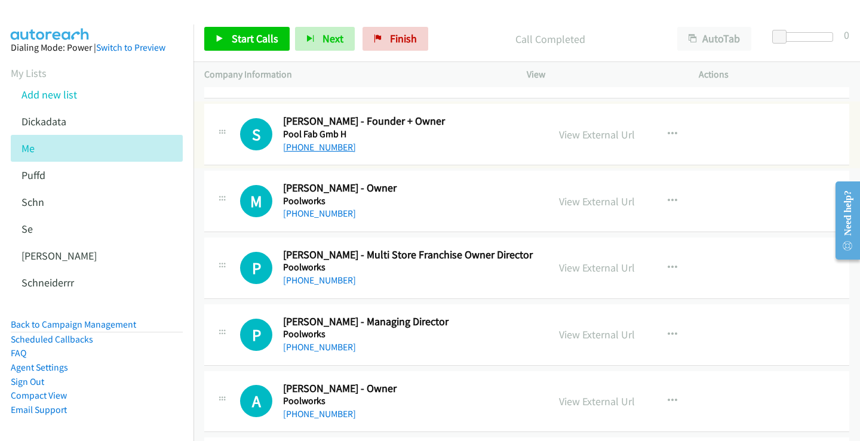
click at [308, 143] on link "[PHONE_NUMBER]" at bounding box center [319, 147] width 73 height 11
click at [600, 137] on link "View External Url" at bounding box center [597, 135] width 76 height 14
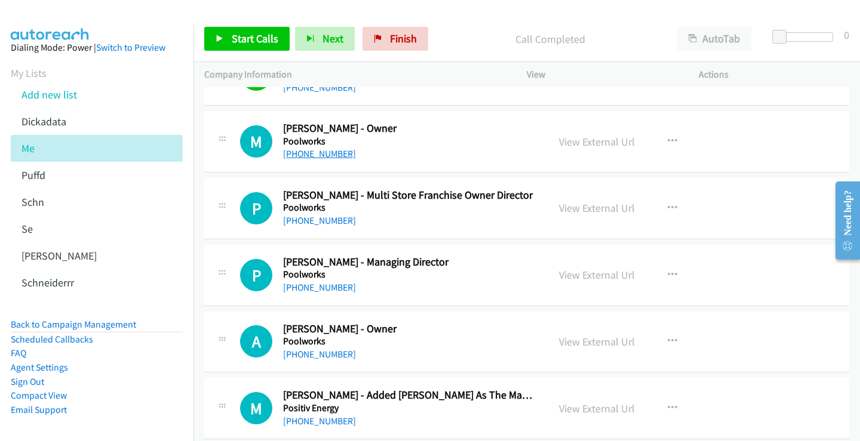
click at [320, 155] on link "[PHONE_NUMBER]" at bounding box center [319, 153] width 73 height 11
click at [609, 145] on link "View External Url" at bounding box center [597, 142] width 76 height 14
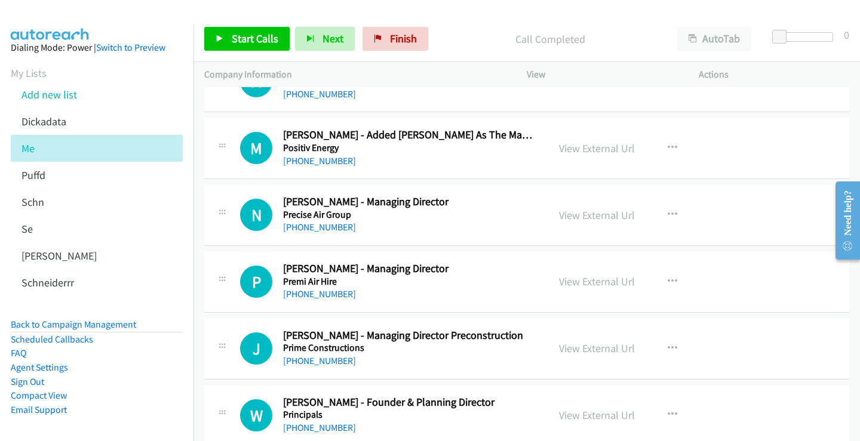
scroll to position [8900, 0]
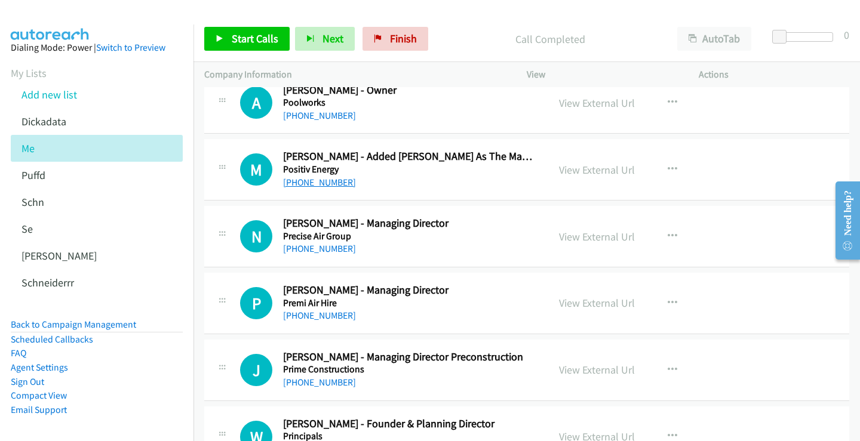
click at [320, 180] on link "[PHONE_NUMBER]" at bounding box center [319, 182] width 73 height 11
click at [578, 169] on link "View External Url" at bounding box center [597, 170] width 76 height 14
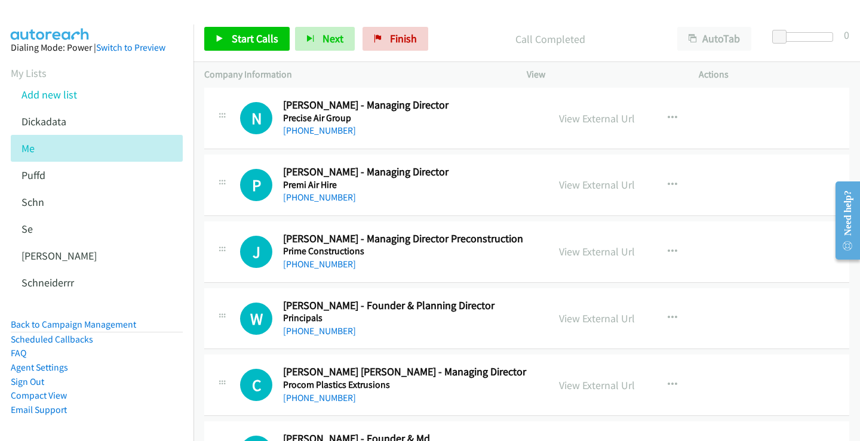
scroll to position [9020, 0]
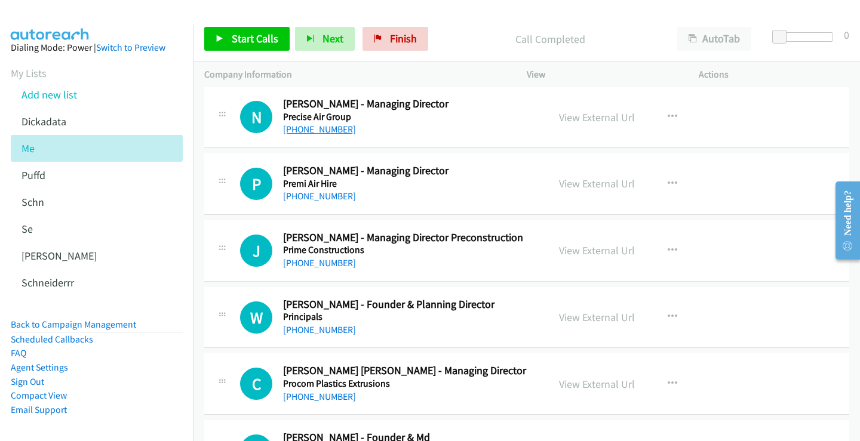
click at [314, 127] on link "[PHONE_NUMBER]" at bounding box center [319, 129] width 73 height 11
click at [573, 118] on link "View External Url" at bounding box center [597, 118] width 76 height 14
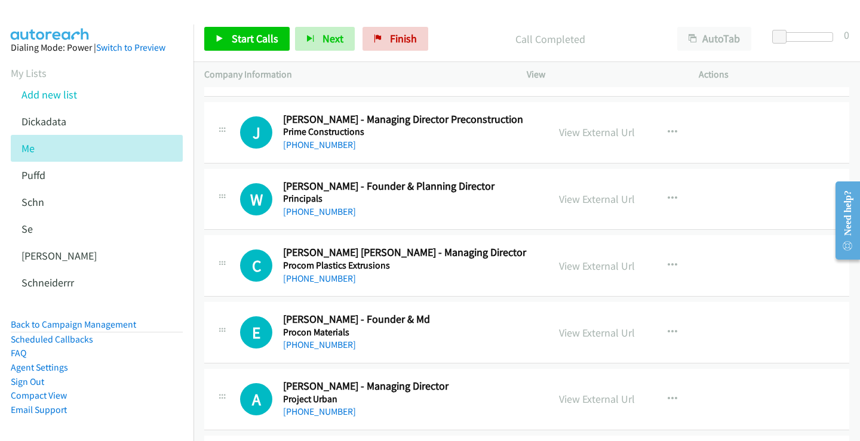
scroll to position [9139, 0]
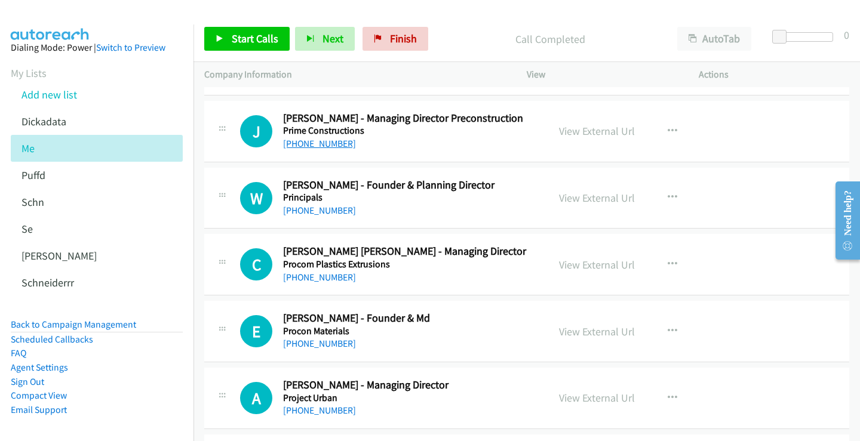
click at [317, 143] on link "[PHONE_NUMBER]" at bounding box center [319, 143] width 73 height 11
click at [594, 132] on link "View External Url" at bounding box center [597, 131] width 76 height 14
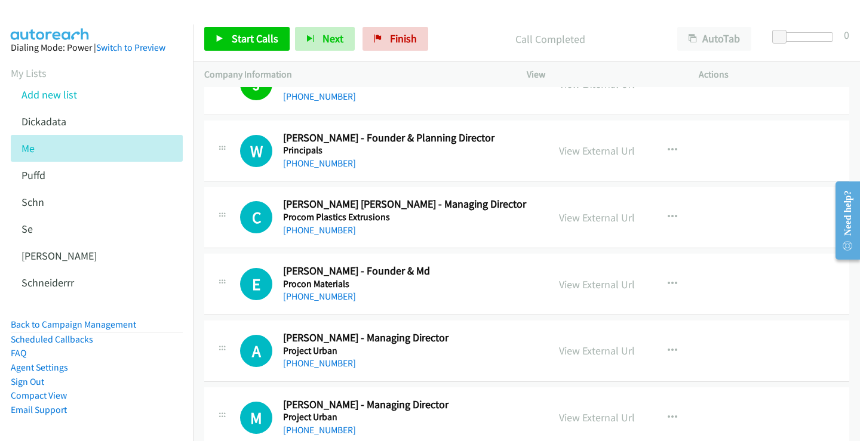
scroll to position [9199, 0]
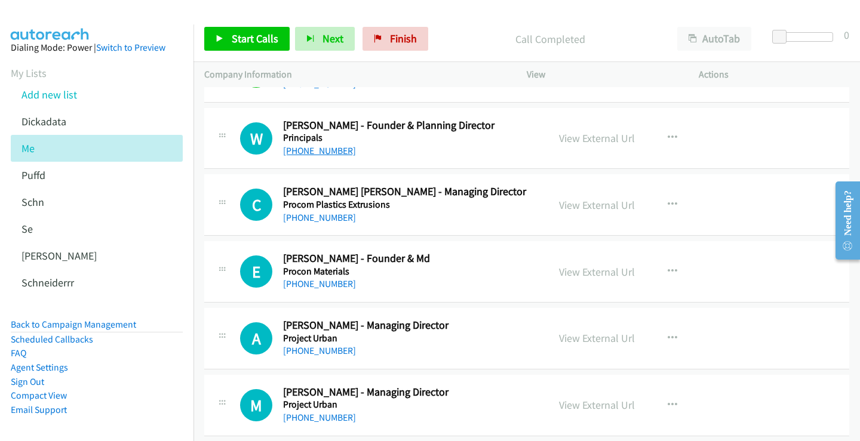
click at [331, 154] on link "[PHONE_NUMBER]" at bounding box center [319, 150] width 73 height 11
click at [585, 140] on link "View External Url" at bounding box center [597, 138] width 76 height 14
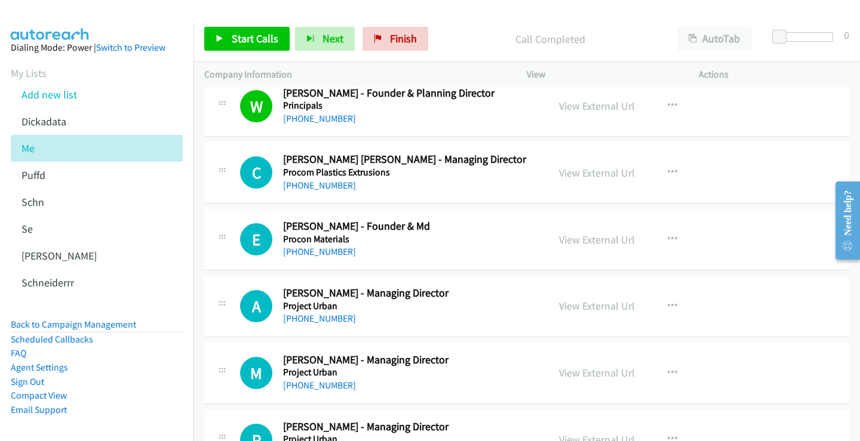
scroll to position [9259, 0]
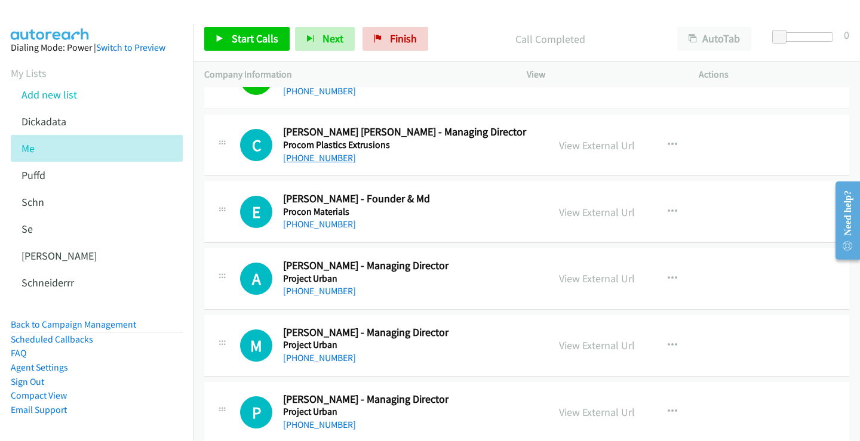
click at [328, 156] on link "[PHONE_NUMBER]" at bounding box center [319, 157] width 73 height 11
click at [605, 148] on link "View External Url" at bounding box center [597, 146] width 76 height 14
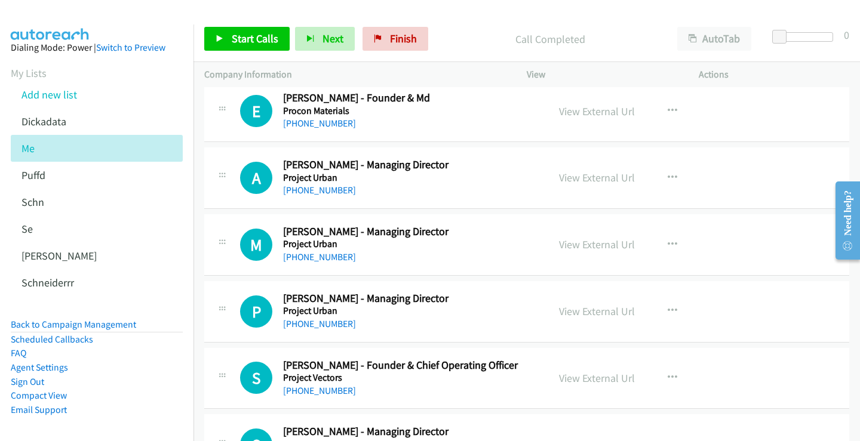
scroll to position [9378, 0]
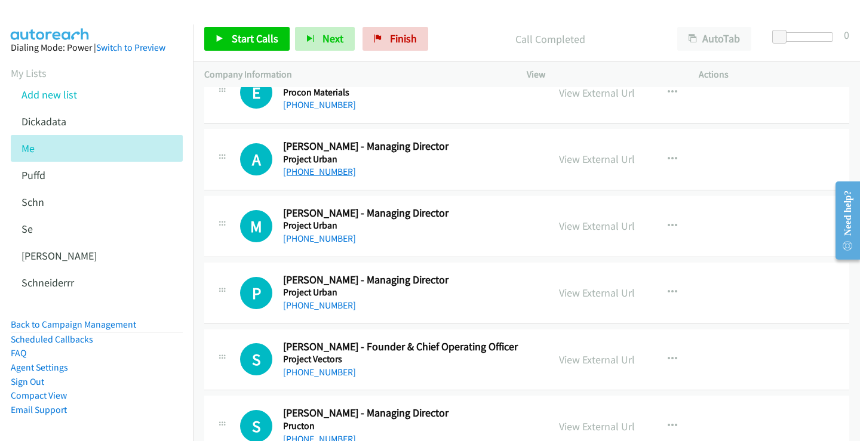
click at [317, 171] on link "[PHONE_NUMBER]" at bounding box center [319, 171] width 73 height 11
click at [603, 161] on link "View External Url" at bounding box center [597, 159] width 76 height 14
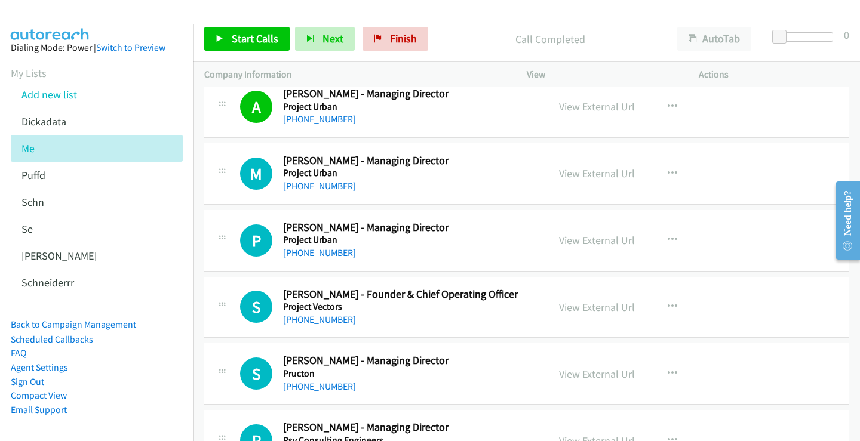
scroll to position [9498, 0]
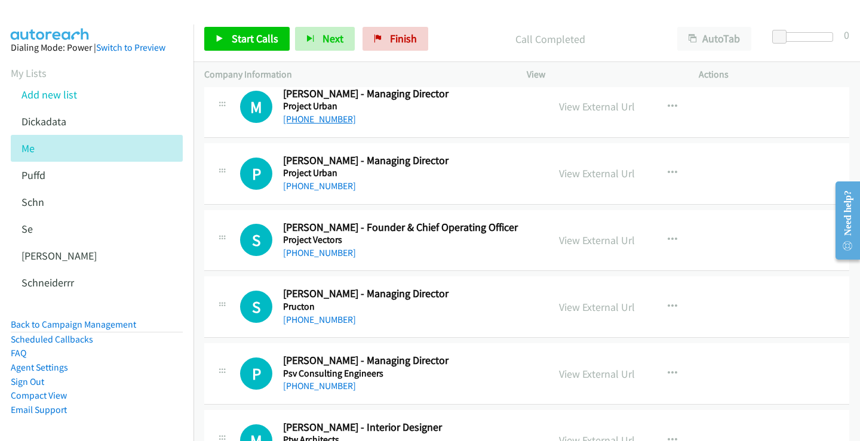
click at [315, 113] on link "[PHONE_NUMBER]" at bounding box center [319, 118] width 73 height 11
click at [602, 102] on link "View External Url" at bounding box center [597, 107] width 76 height 14
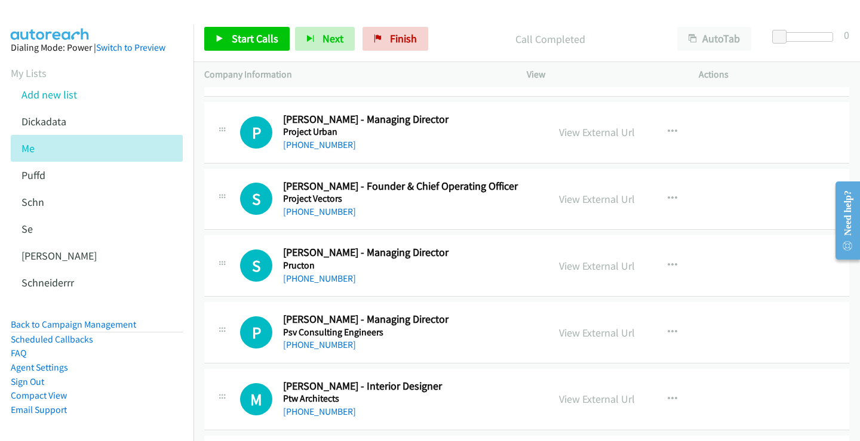
scroll to position [9557, 0]
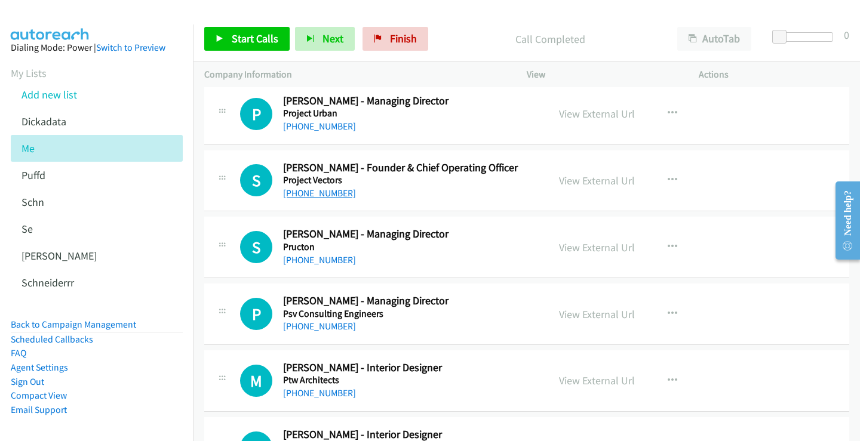
click at [320, 194] on link "[PHONE_NUMBER]" at bounding box center [319, 193] width 73 height 11
click at [574, 185] on link "View External Url" at bounding box center [597, 181] width 76 height 14
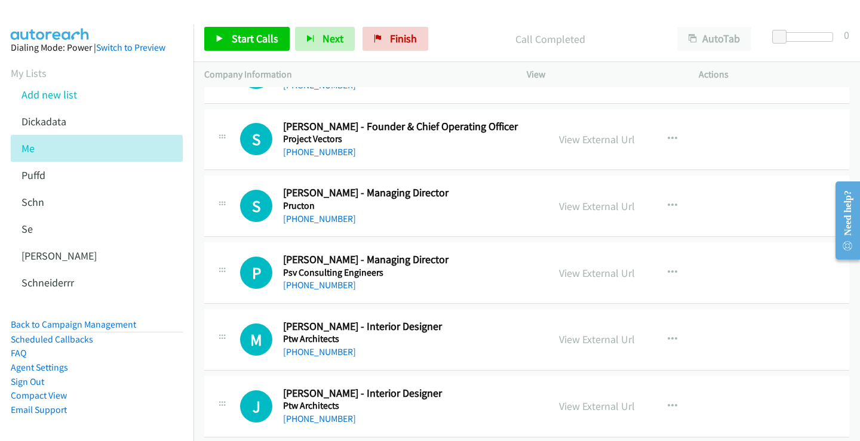
scroll to position [9617, 0]
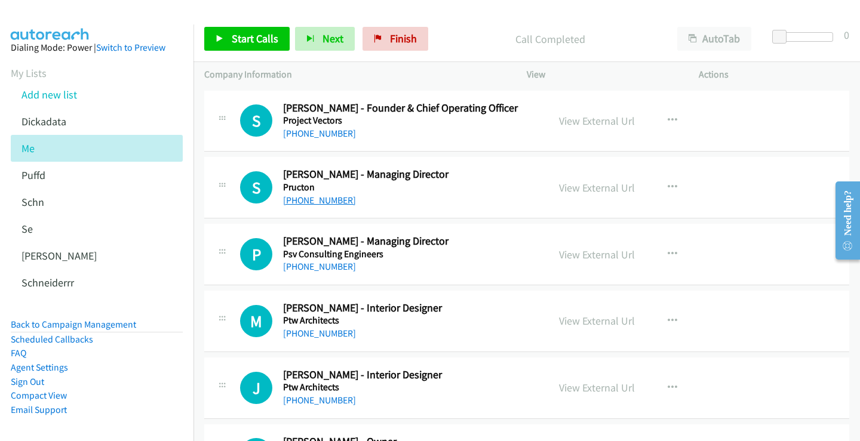
click at [320, 202] on link "[PHONE_NUMBER]" at bounding box center [319, 200] width 73 height 11
click at [591, 190] on link "View External Url" at bounding box center [597, 188] width 76 height 14
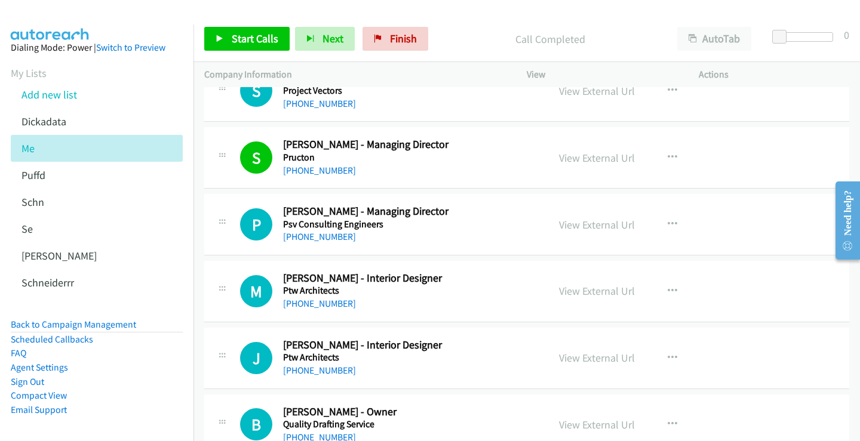
scroll to position [9677, 0]
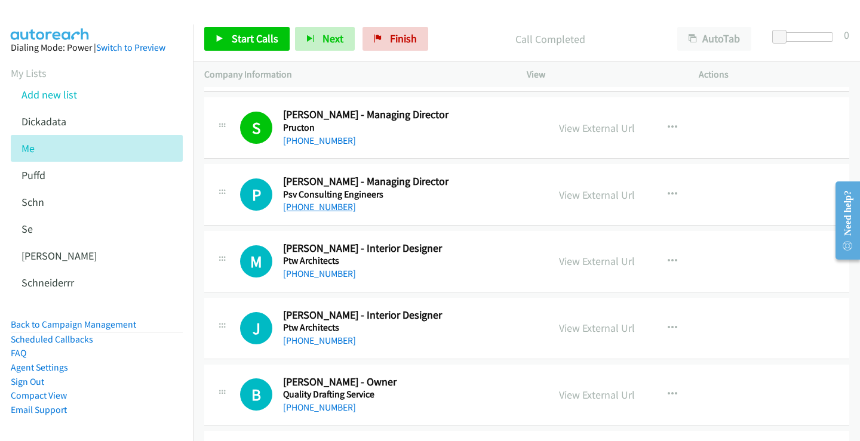
click at [316, 206] on link "[PHONE_NUMBER]" at bounding box center [319, 206] width 73 height 11
click at [590, 195] on link "View External Url" at bounding box center [597, 195] width 76 height 14
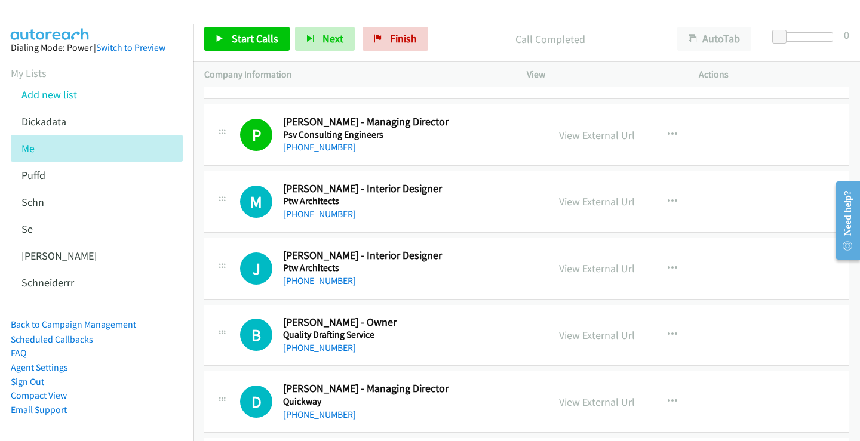
click at [315, 216] on link "[PHONE_NUMBER]" at bounding box center [319, 213] width 73 height 11
click at [593, 206] on link "View External Url" at bounding box center [597, 202] width 76 height 14
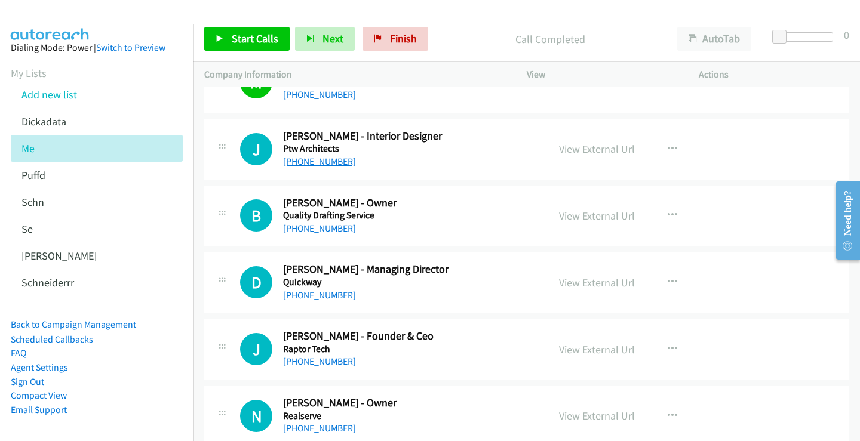
scroll to position [9796, 0]
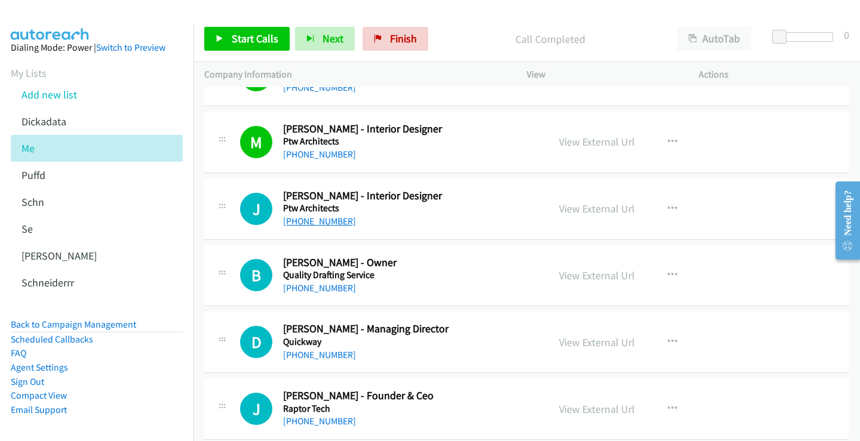
click at [327, 223] on link "[PHONE_NUMBER]" at bounding box center [319, 221] width 73 height 11
click at [571, 207] on link "View External Url" at bounding box center [597, 209] width 76 height 14
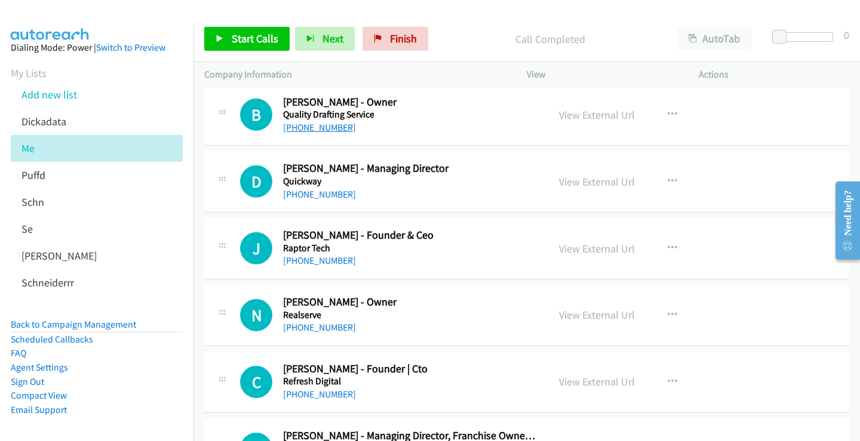
scroll to position [9975, 0]
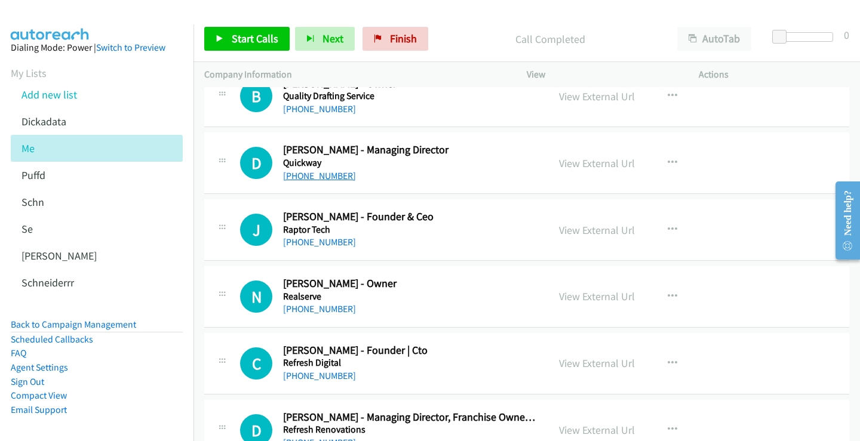
click at [322, 174] on link "[PHONE_NUMBER]" at bounding box center [319, 175] width 73 height 11
drag, startPoint x: 580, startPoint y: 161, endPoint x: 573, endPoint y: 161, distance: 6.6
click at [591, 165] on link "View External Url" at bounding box center [597, 164] width 76 height 14
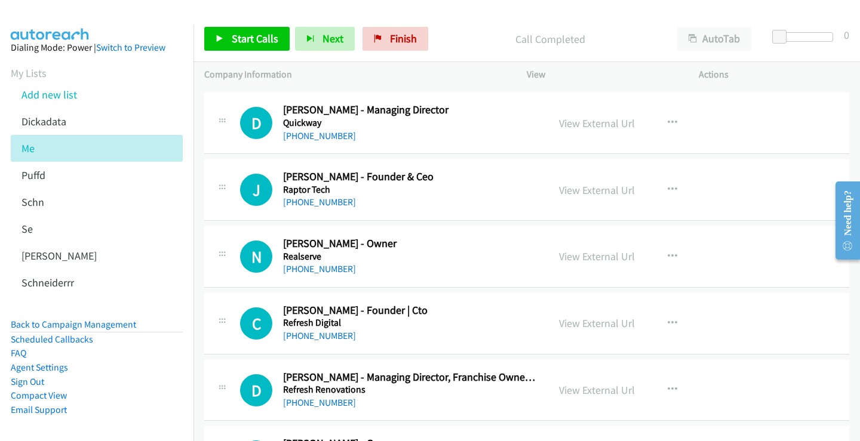
scroll to position [10035, 0]
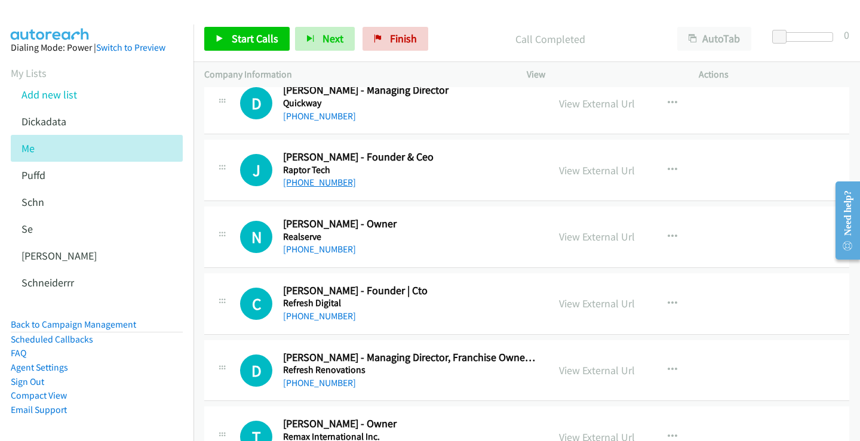
click at [315, 187] on link "[PHONE_NUMBER]" at bounding box center [319, 182] width 73 height 11
click at [318, 254] on link "[PHONE_NUMBER]" at bounding box center [319, 249] width 73 height 11
click at [592, 239] on link "View External Url" at bounding box center [597, 237] width 76 height 14
